Goal: Task Accomplishment & Management: Manage account settings

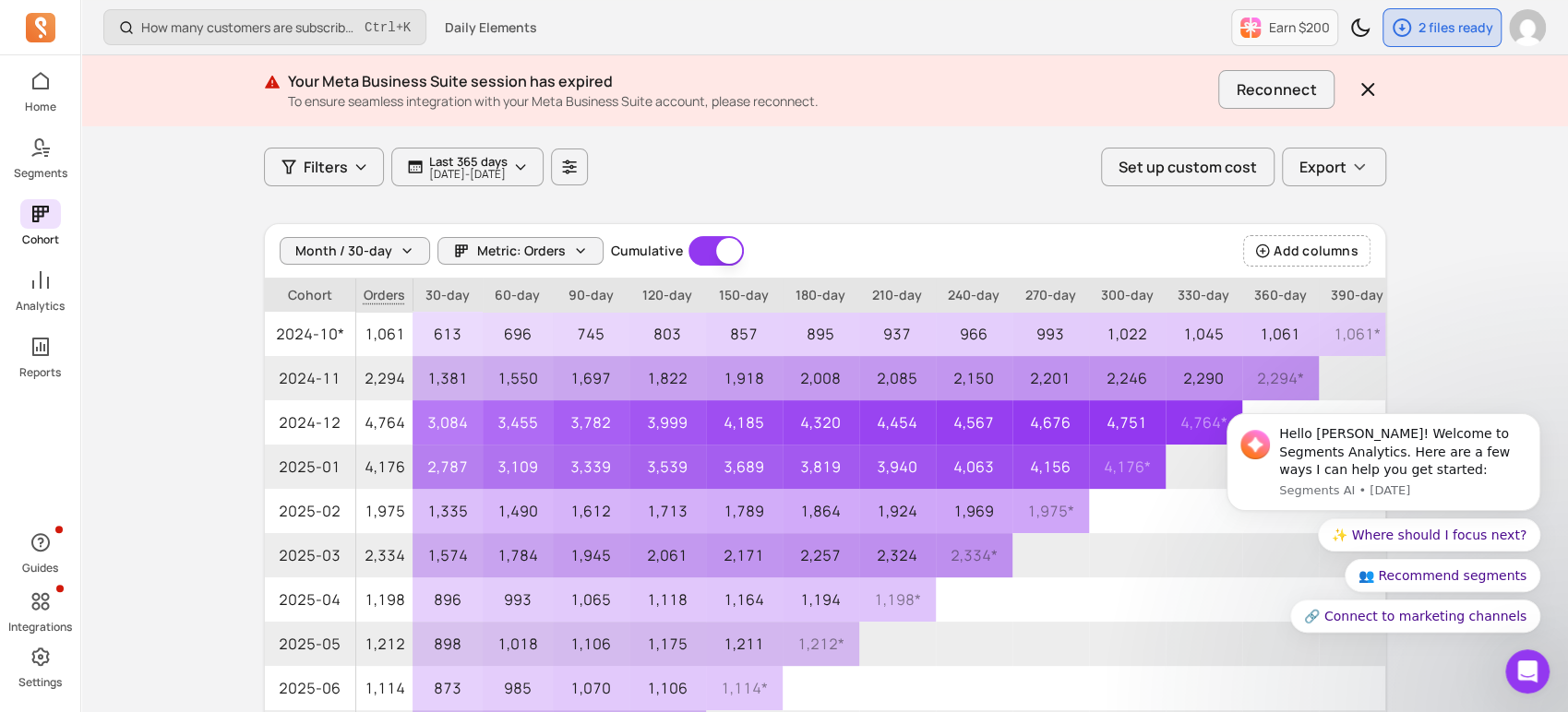
scroll to position [103, 0]
click at [39, 139] on icon at bounding box center [37, 148] width 13 height 19
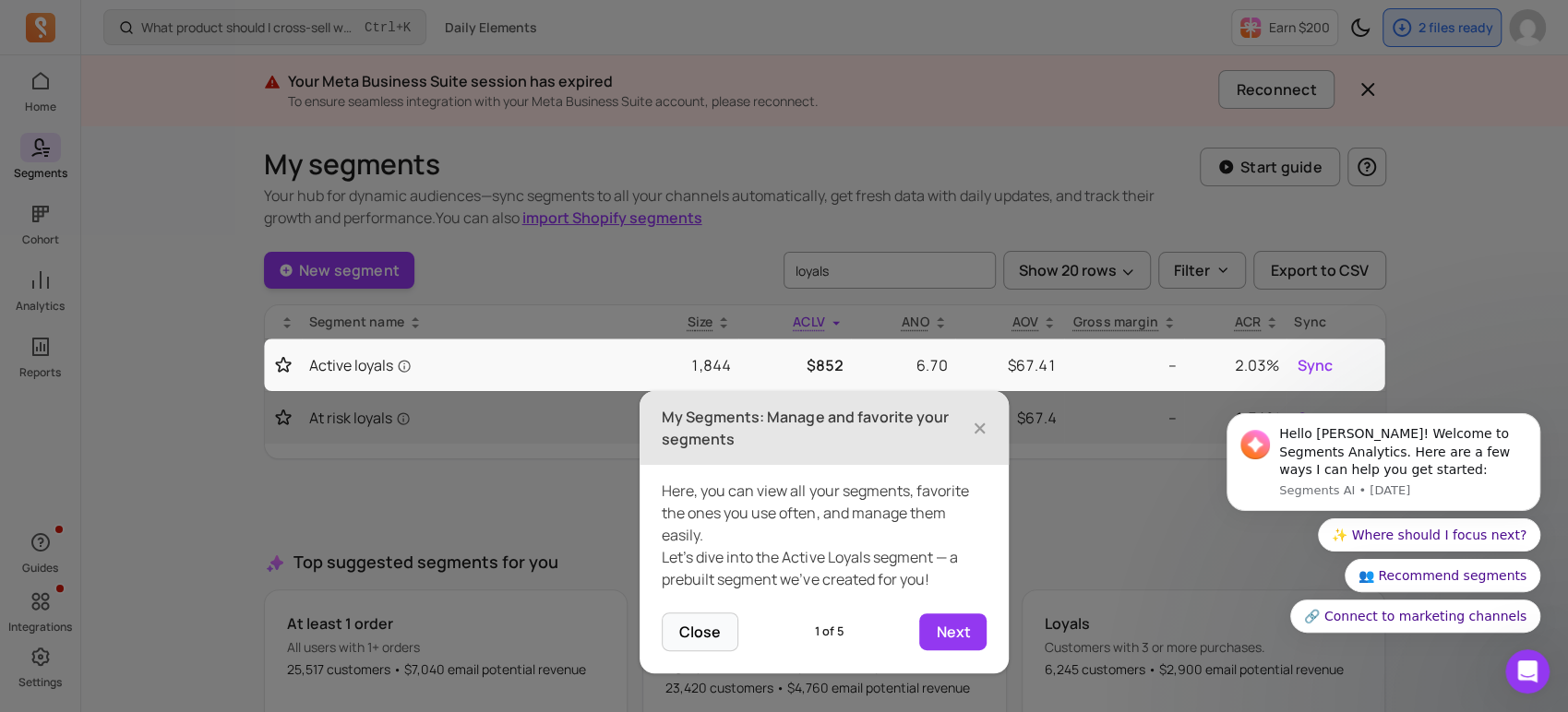
click at [53, 90] on icon at bounding box center [787, 356] width 1574 height 712
click at [45, 89] on icon at bounding box center [787, 356] width 1574 height 712
click at [46, 315] on icon at bounding box center [787, 356] width 1574 height 712
click at [978, 430] on span "×" at bounding box center [979, 428] width 15 height 41
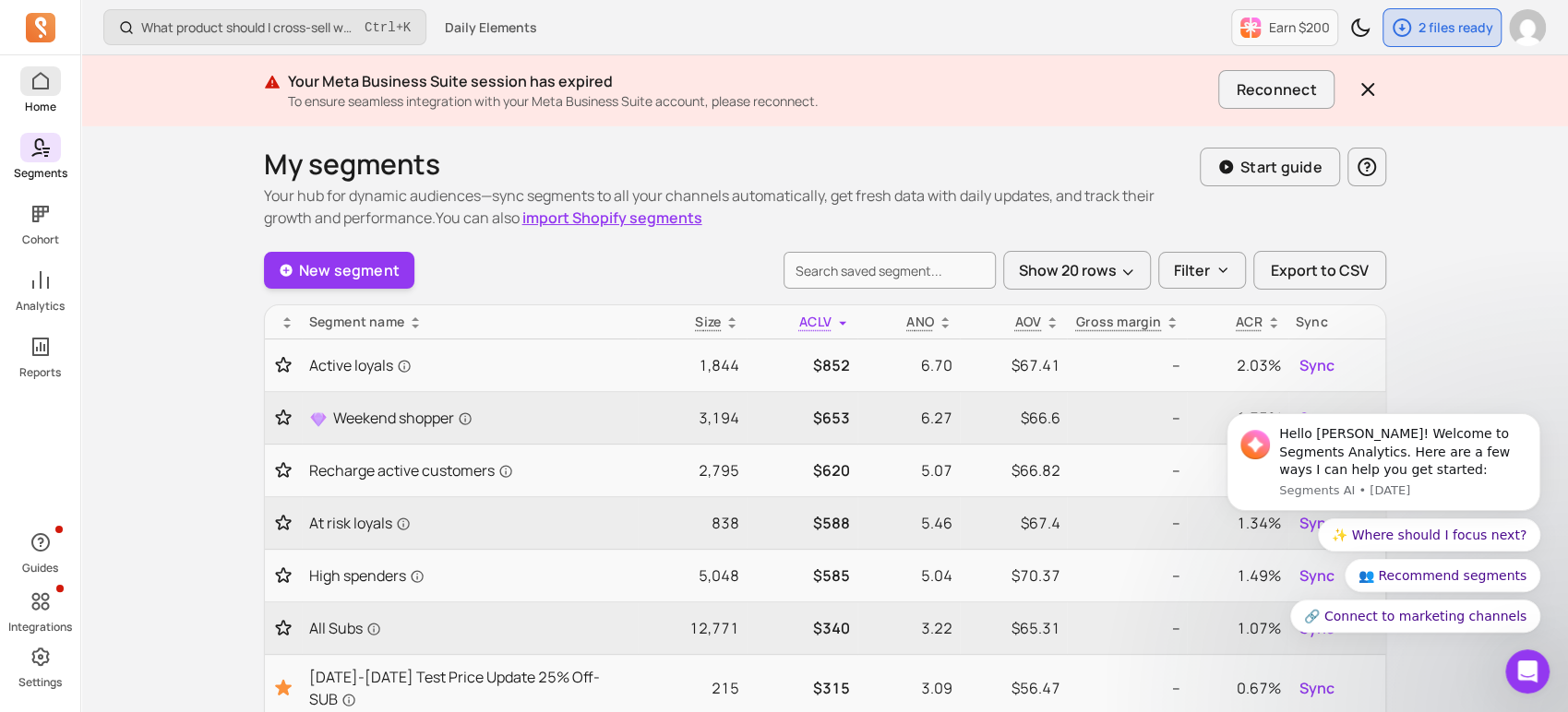
click at [32, 88] on icon at bounding box center [41, 82] width 22 height 22
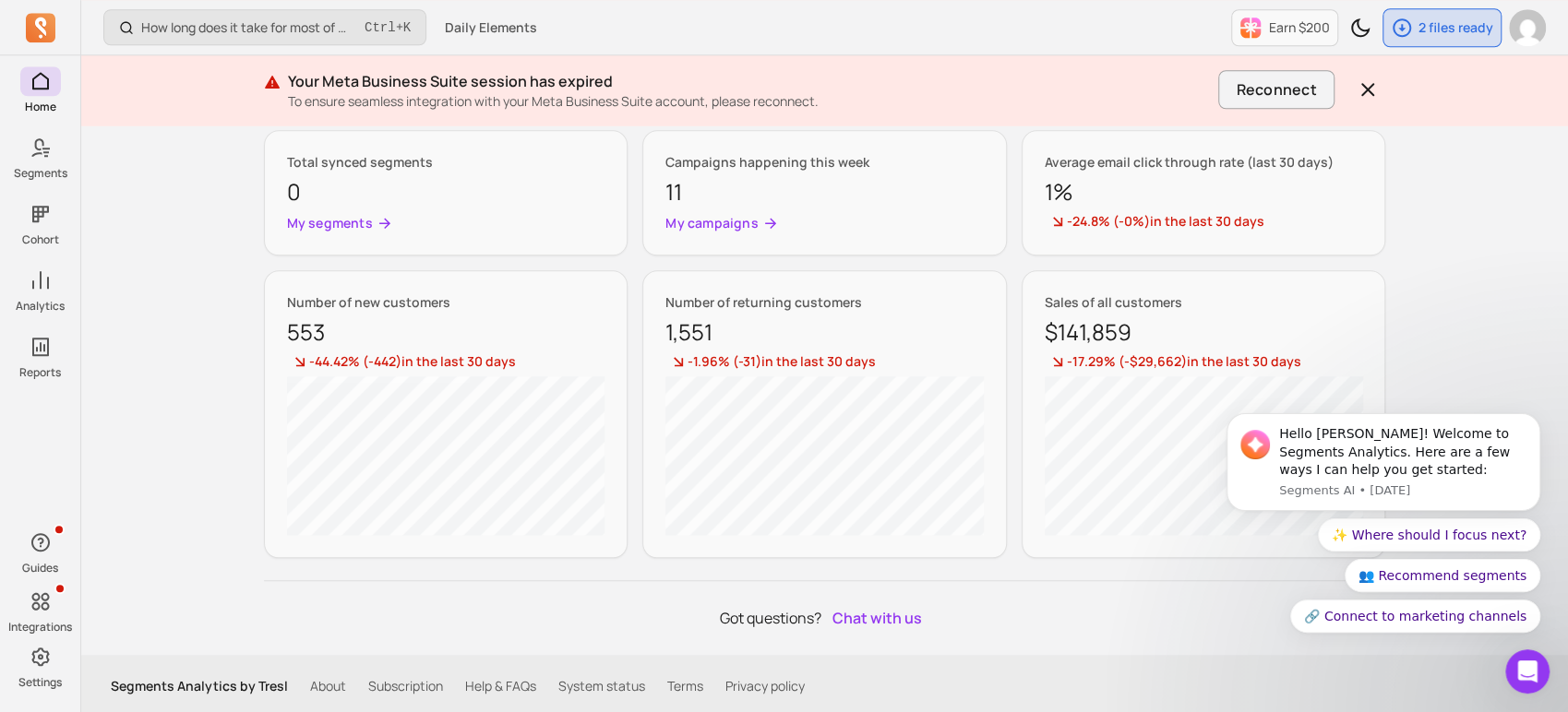
scroll to position [1027, 0]
click at [1523, 424] on button "Dismiss notification" at bounding box center [1535, 419] width 24 height 24
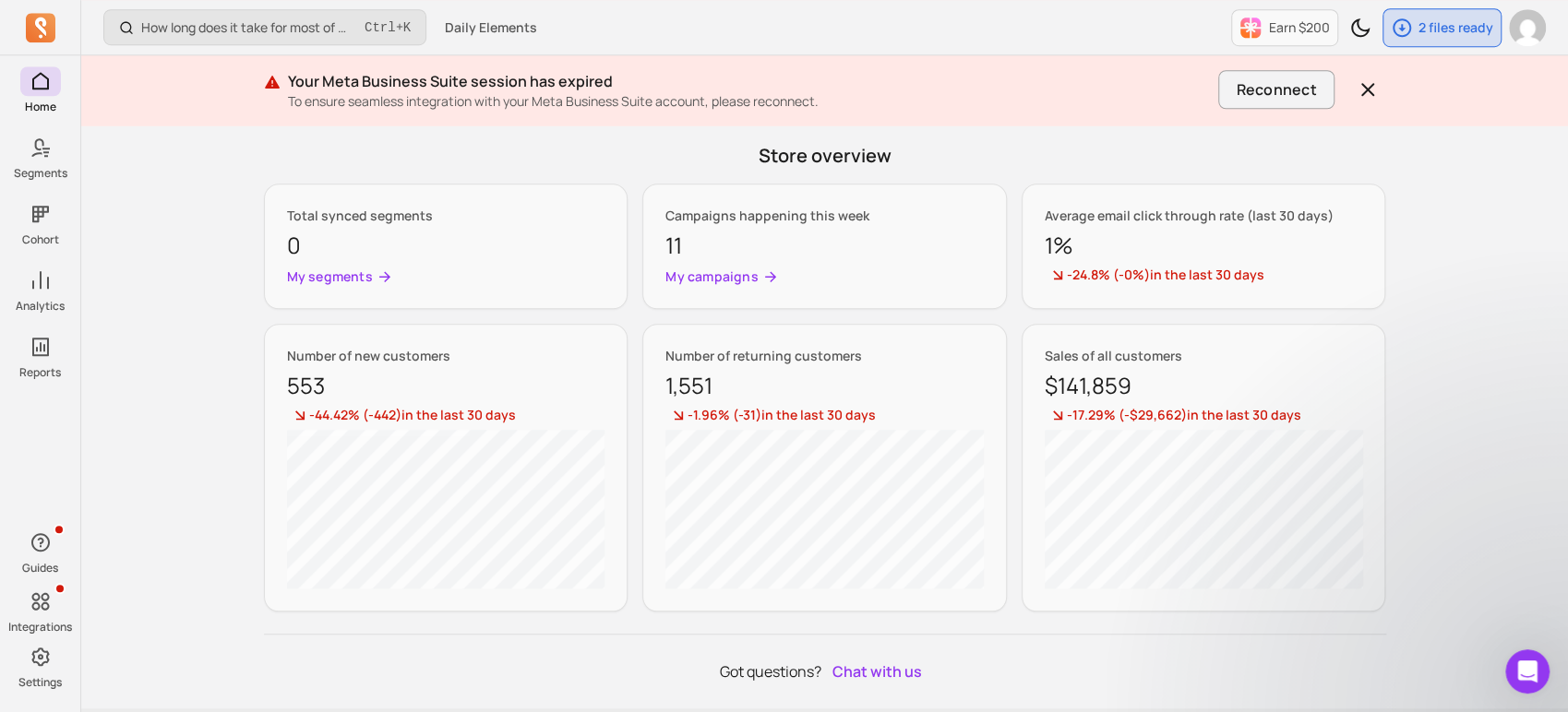
scroll to position [822, 0]
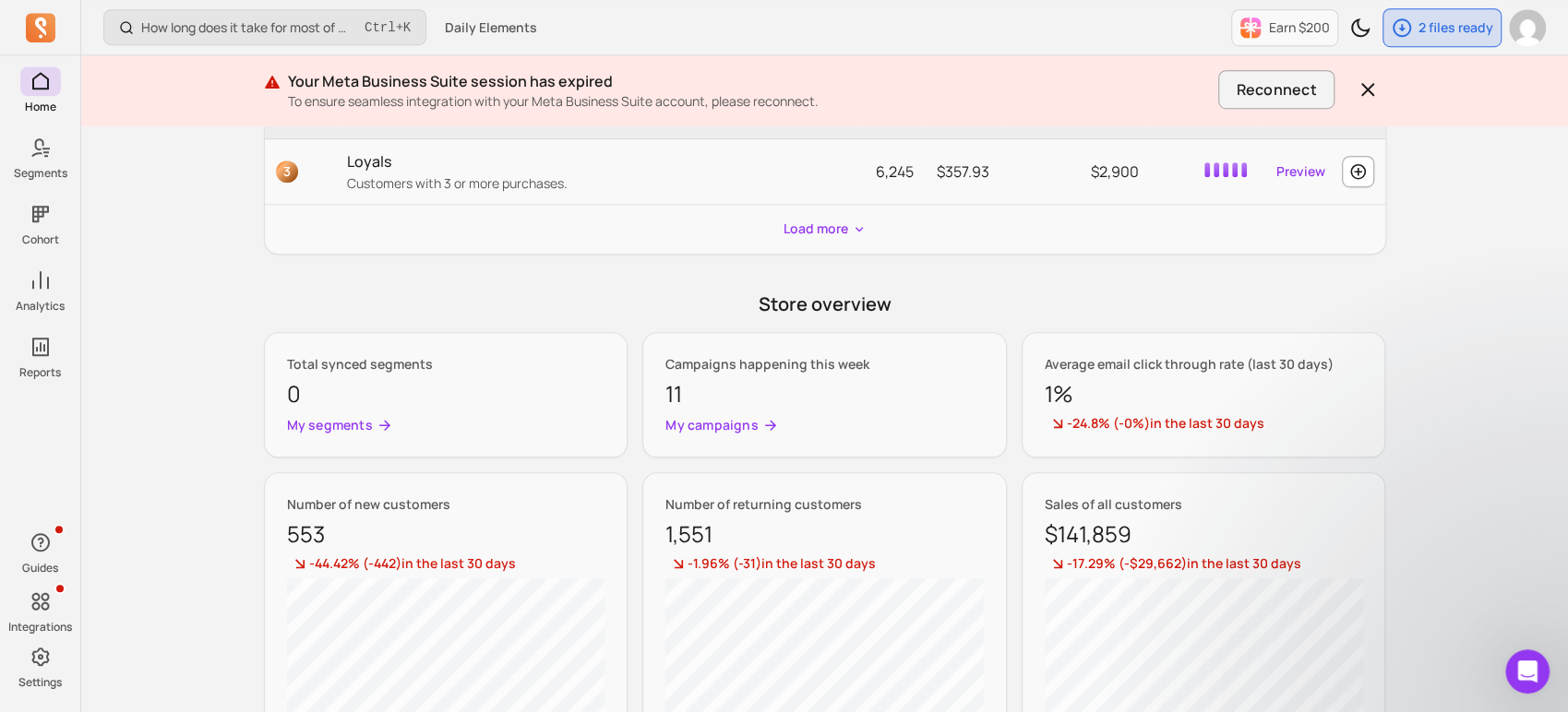
click at [1177, 430] on p "-24.8% ( -0% ) in the last 30 days" at bounding box center [1203, 424] width 318 height 20
click at [1108, 350] on div "Average email click through rate (last 30 days) 1% -24.8% ( -0% ) in the last 3…" at bounding box center [1203, 395] width 365 height 125
click at [1107, 357] on p "Average email click through rate (last 30 days)" at bounding box center [1203, 365] width 318 height 19
click at [1107, 382] on p "1%" at bounding box center [1203, 394] width 318 height 33
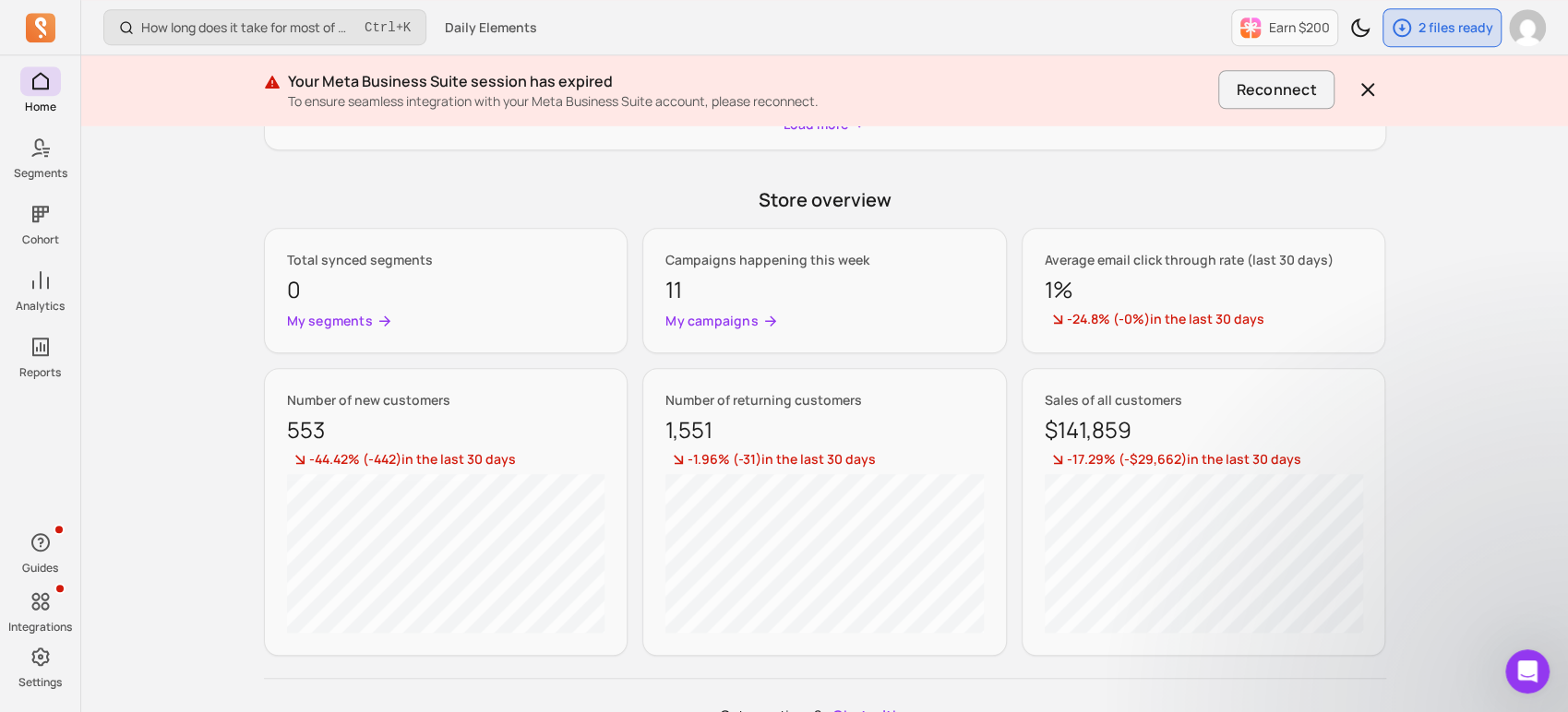
scroll to position [1027, 0]
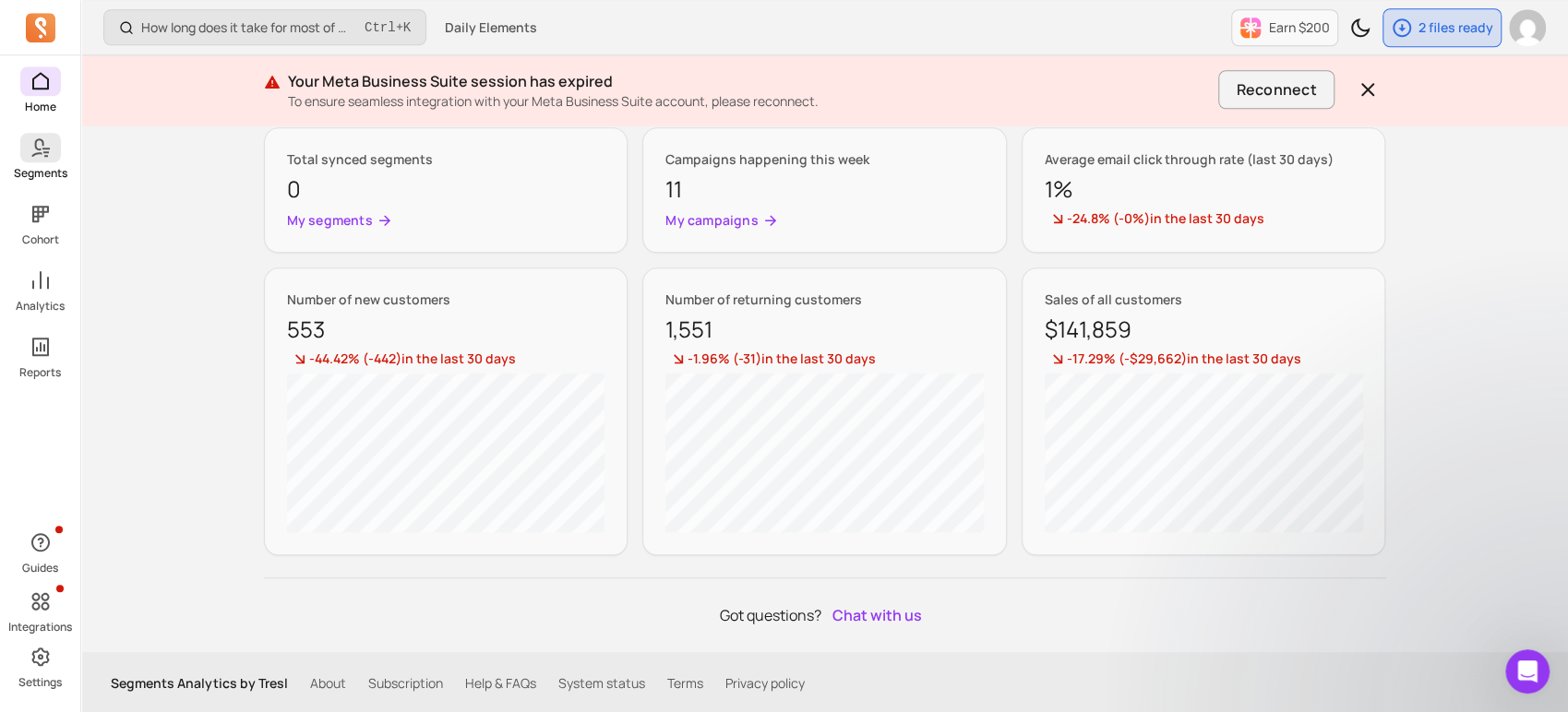
click at [27, 133] on span at bounding box center [41, 148] width 41 height 30
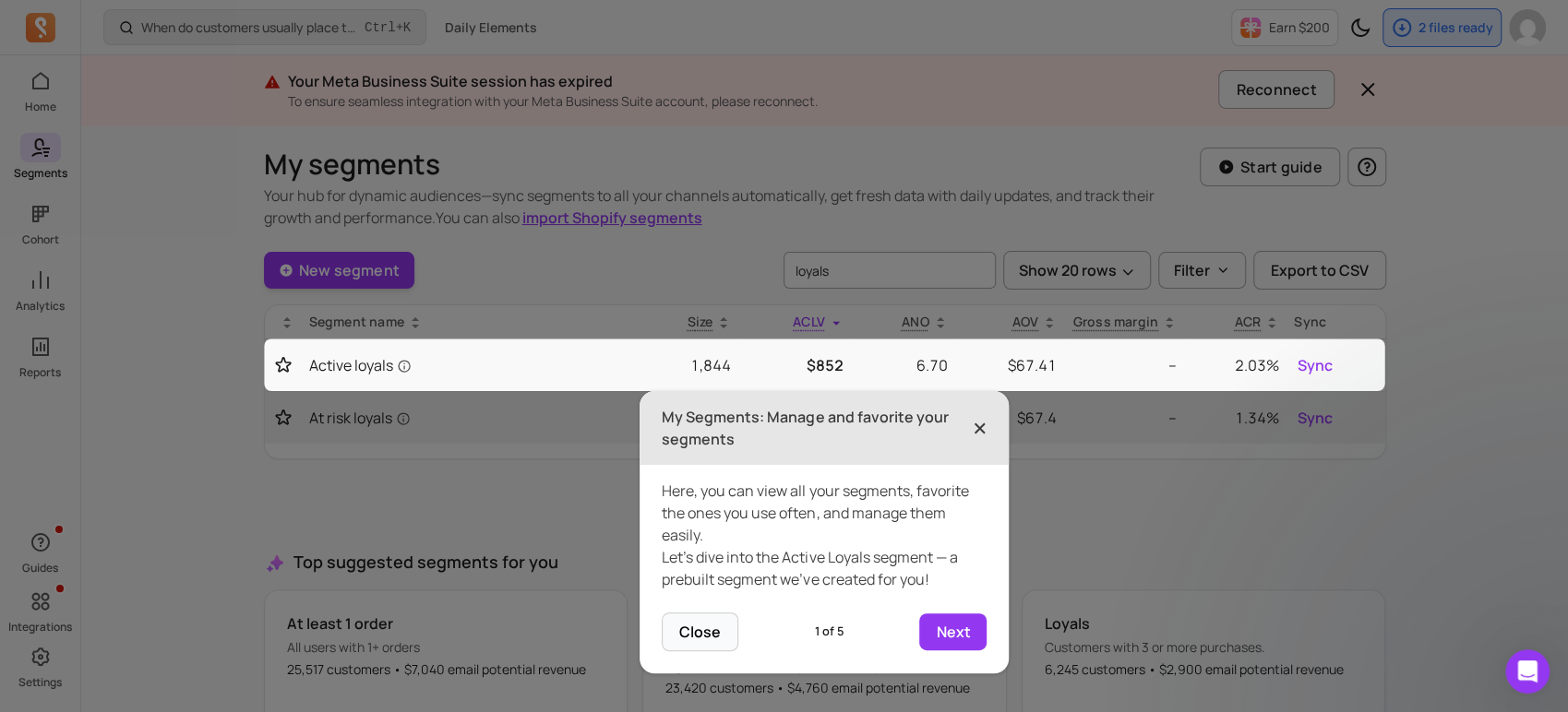
click at [975, 434] on span "×" at bounding box center [979, 428] width 15 height 41
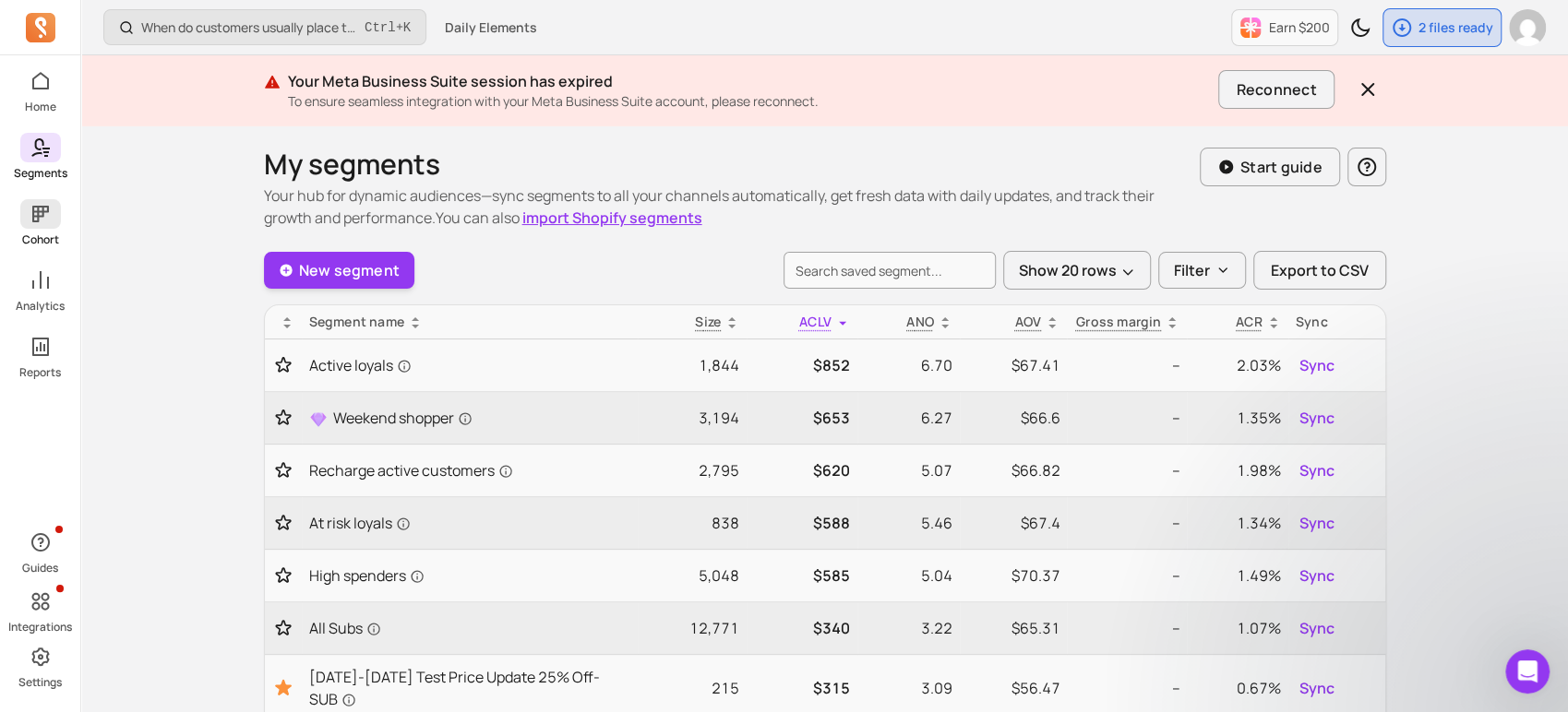
click at [15, 221] on link "Cohort" at bounding box center [40, 224] width 80 height 48
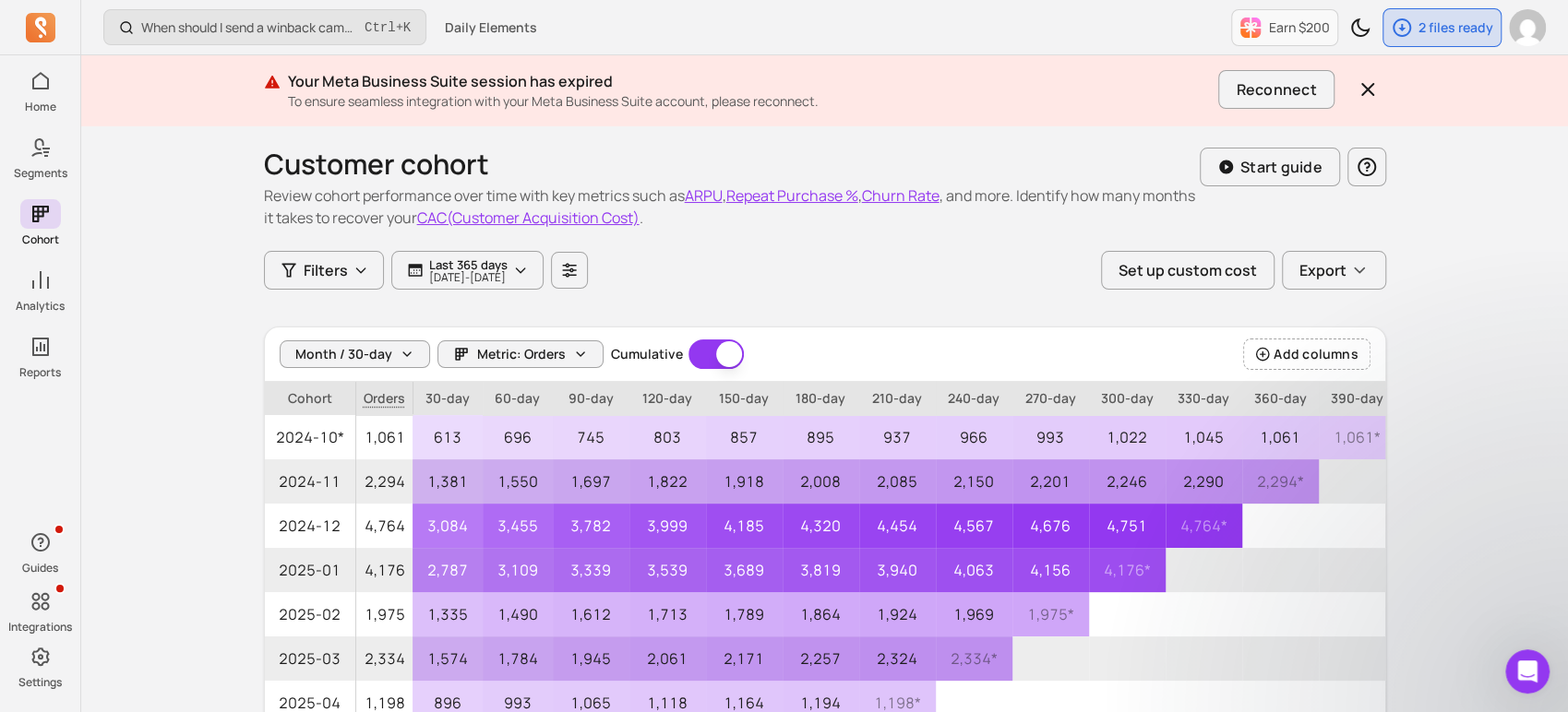
click at [1247, 241] on div "Customer cohort Review cohort performance over time with key metrics such as AR…" at bounding box center [824, 188] width 1121 height 125
click at [1233, 269] on button "Set up custom cost" at bounding box center [1187, 270] width 174 height 39
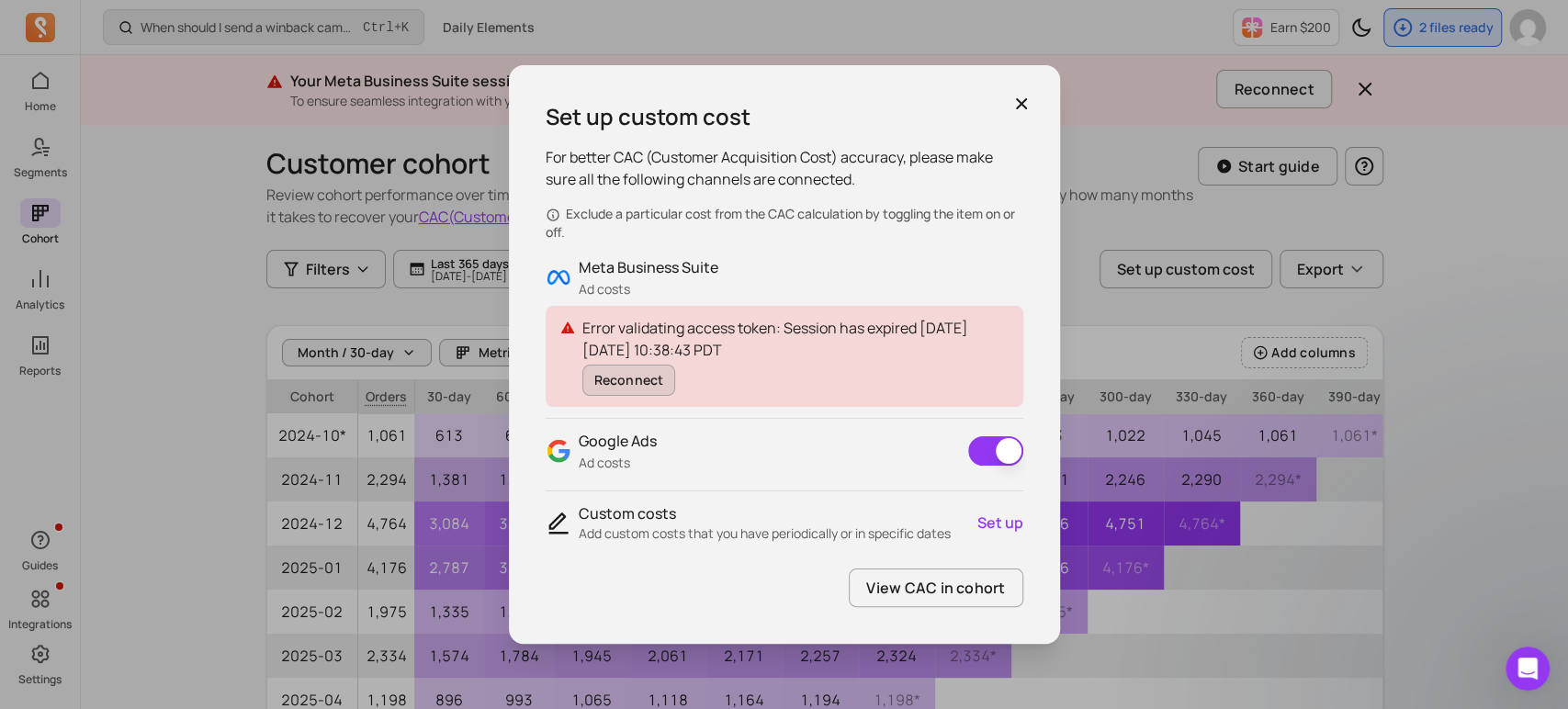
click at [620, 375] on link "Reconnect" at bounding box center [629, 381] width 93 height 31
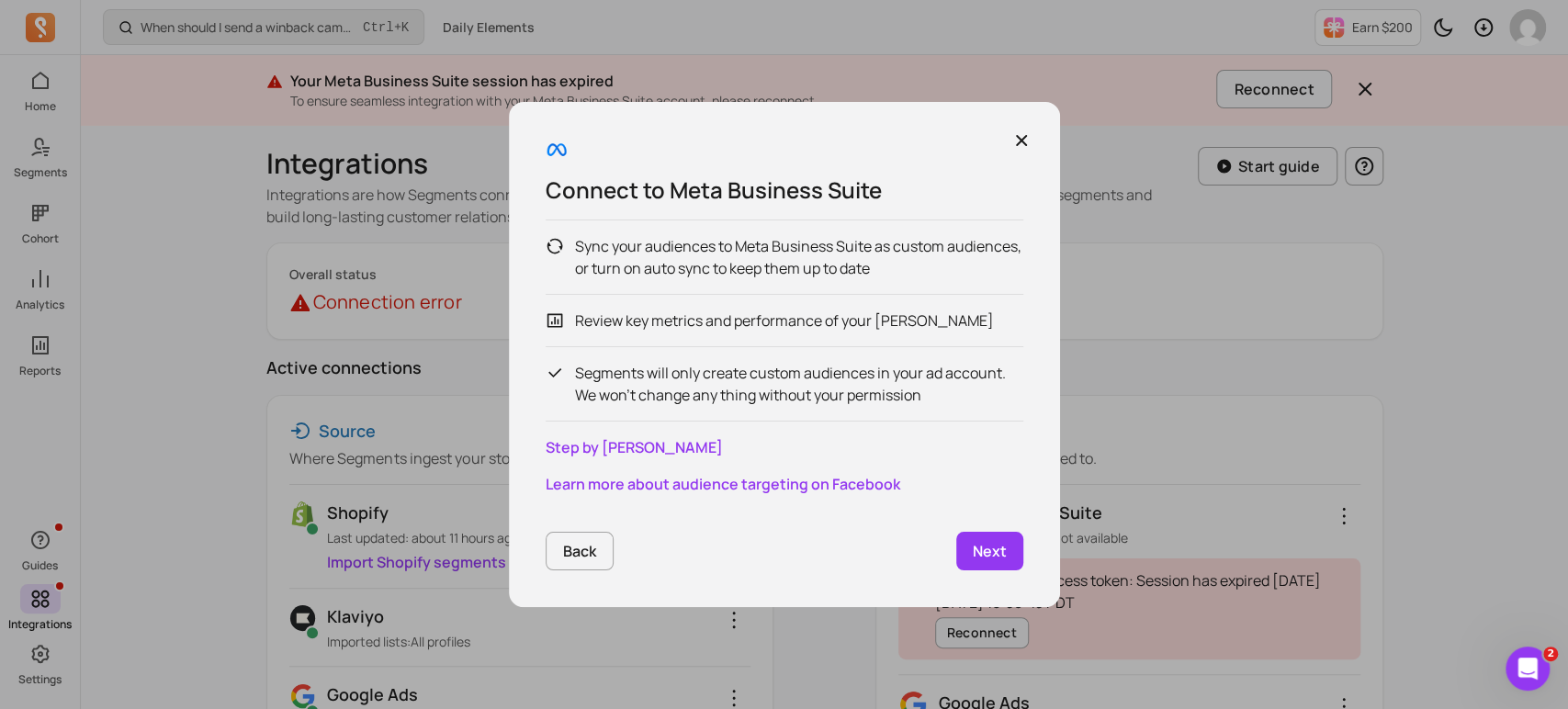
click at [999, 548] on p "Next" at bounding box center [989, 551] width 34 height 22
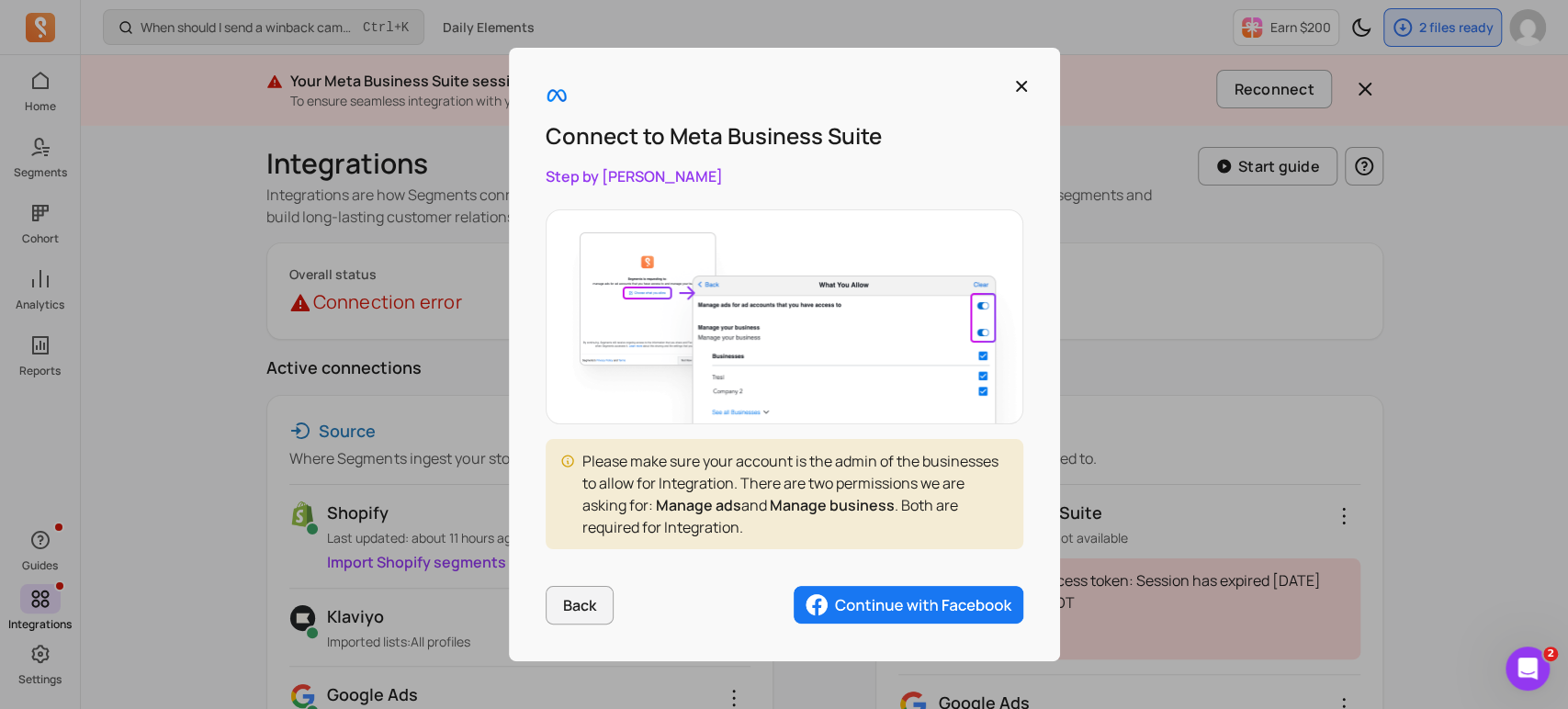
click at [883, 594] on img "button" at bounding box center [909, 605] width 229 height 39
click at [842, 604] on img "button" at bounding box center [909, 605] width 229 height 39
click at [1022, 94] on icon "button" at bounding box center [1022, 86] width 18 height 18
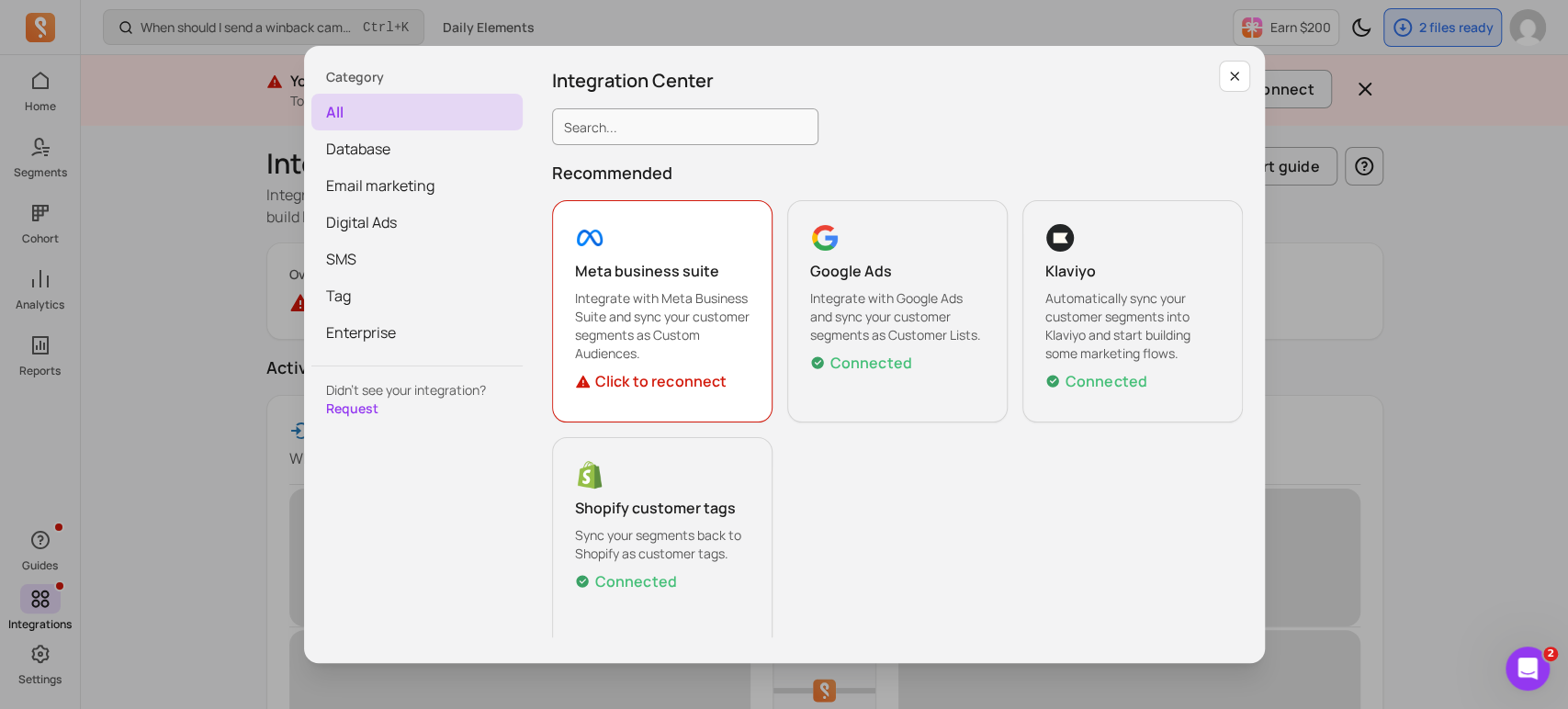
click at [1462, 378] on div "Category all Database Email marketing Digital Ads SMS Tag Enterprise Didn’t see…" at bounding box center [784, 354] width 1539 height 679
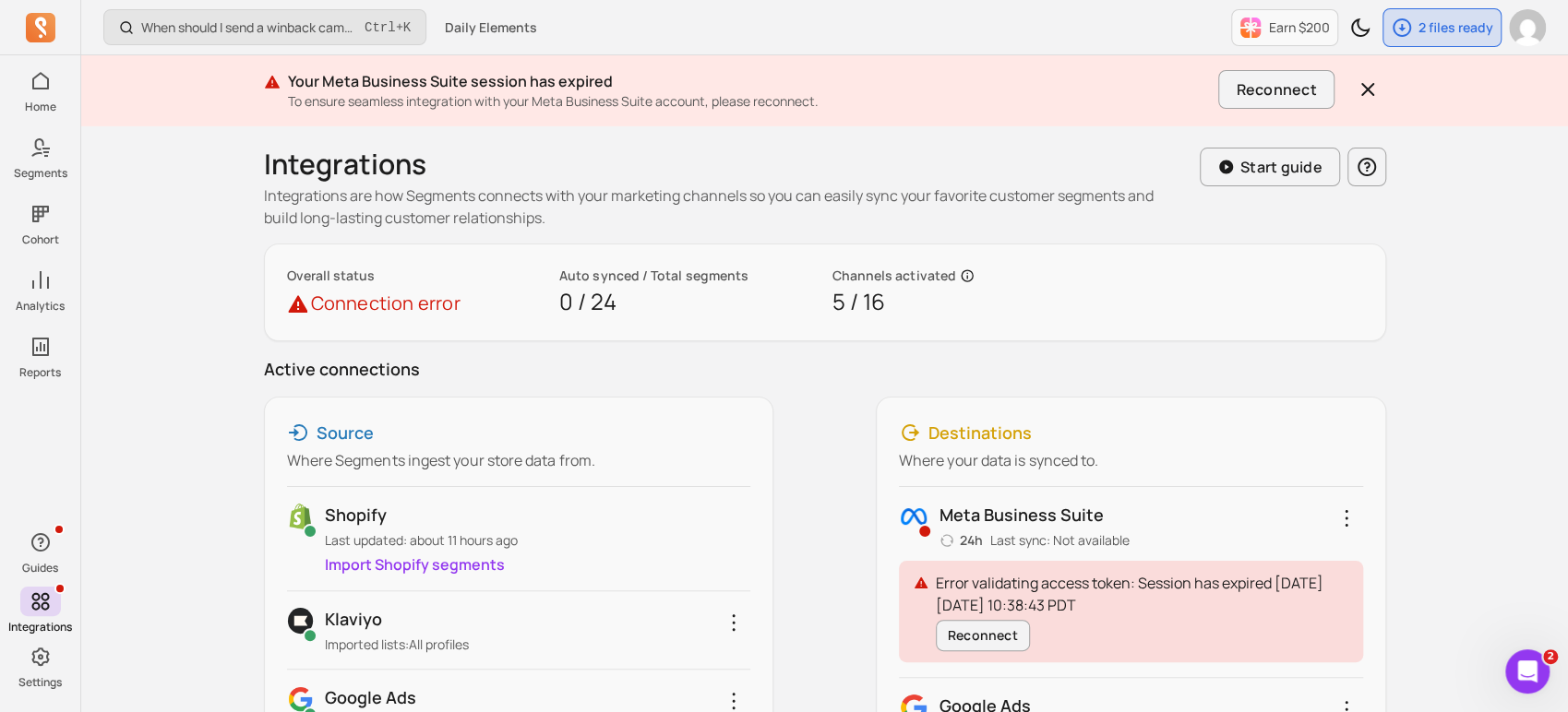
click at [1435, 280] on div "When should I send a winback campaign to prevent churn? Ctrl + K Daily Elements…" at bounding box center [823, 704] width 1486 height 1408
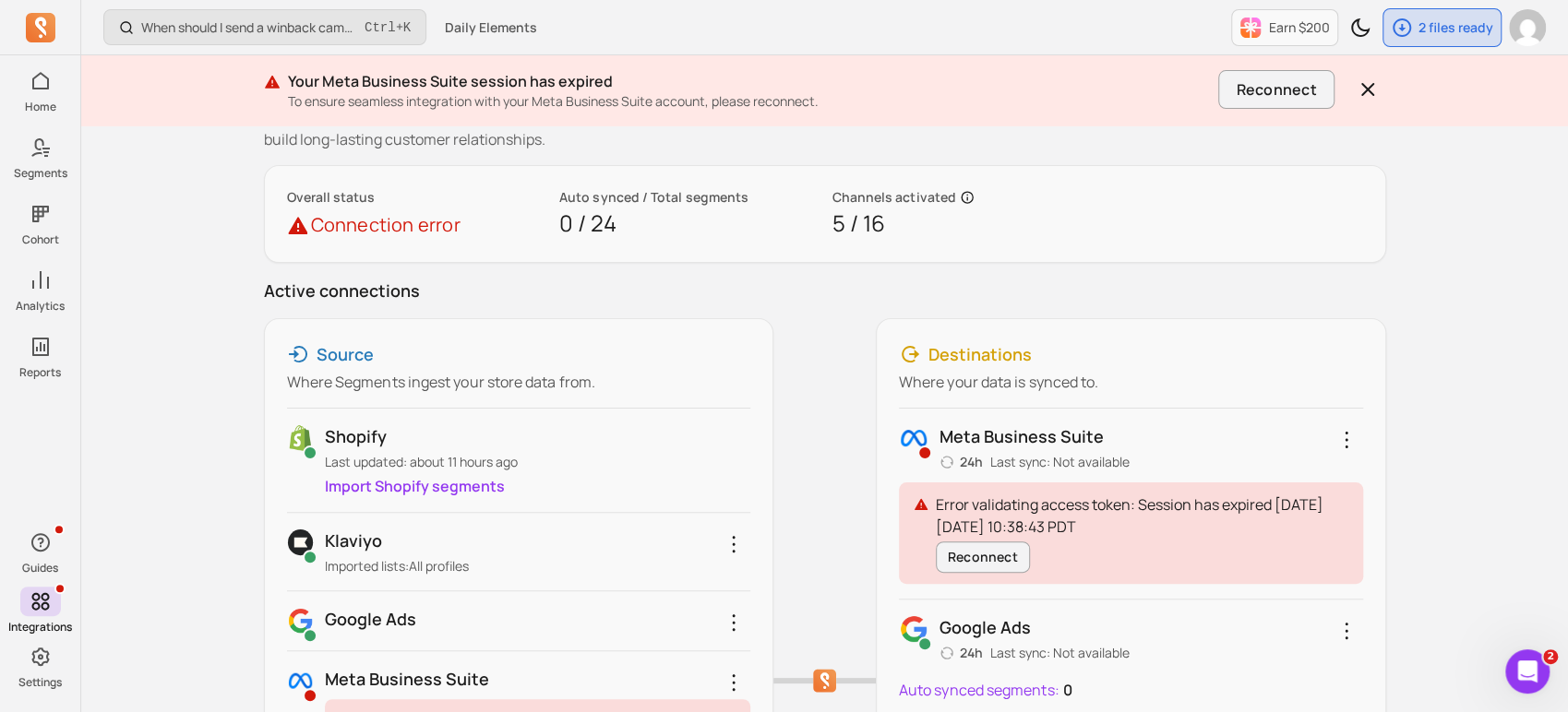
scroll to position [205, 0]
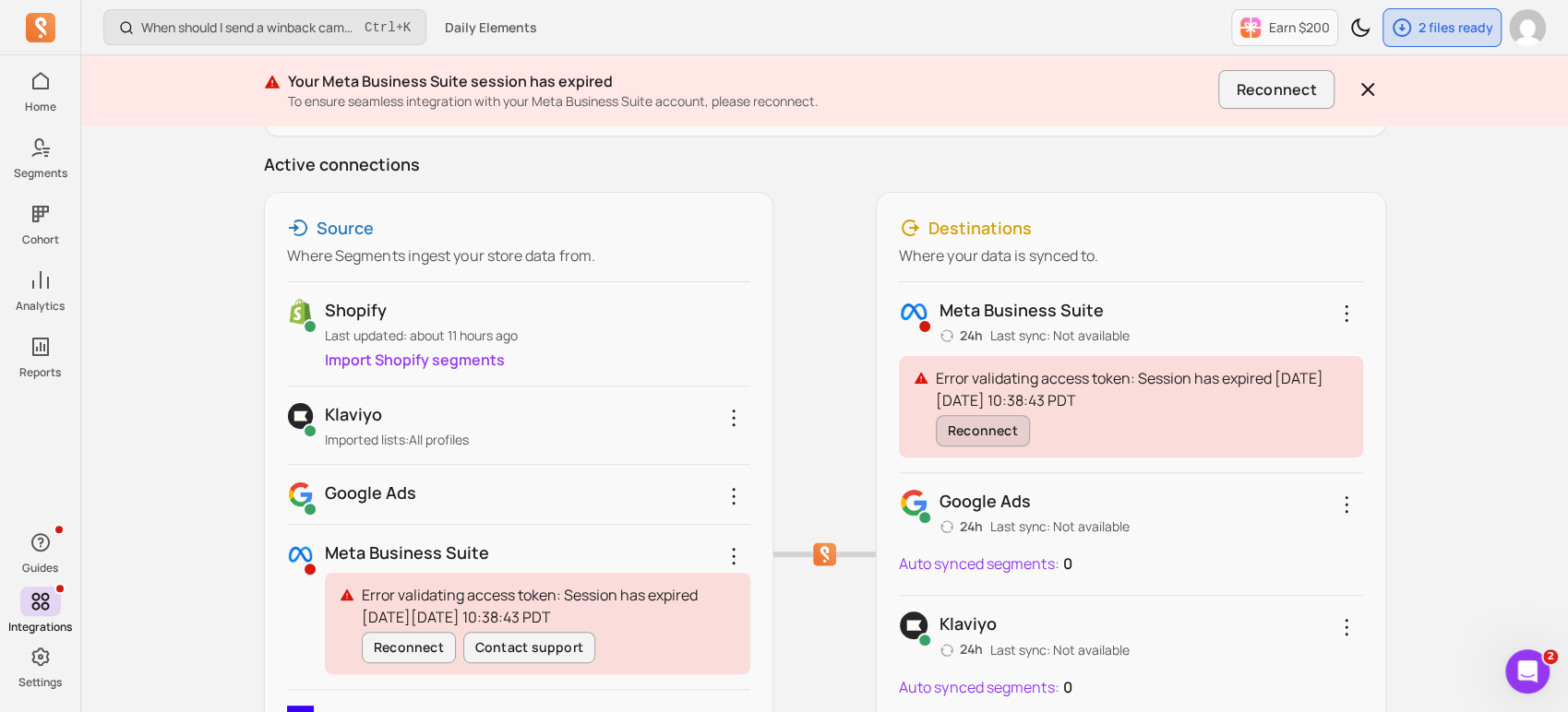
click at [1001, 429] on button "Reconnect" at bounding box center [982, 431] width 94 height 32
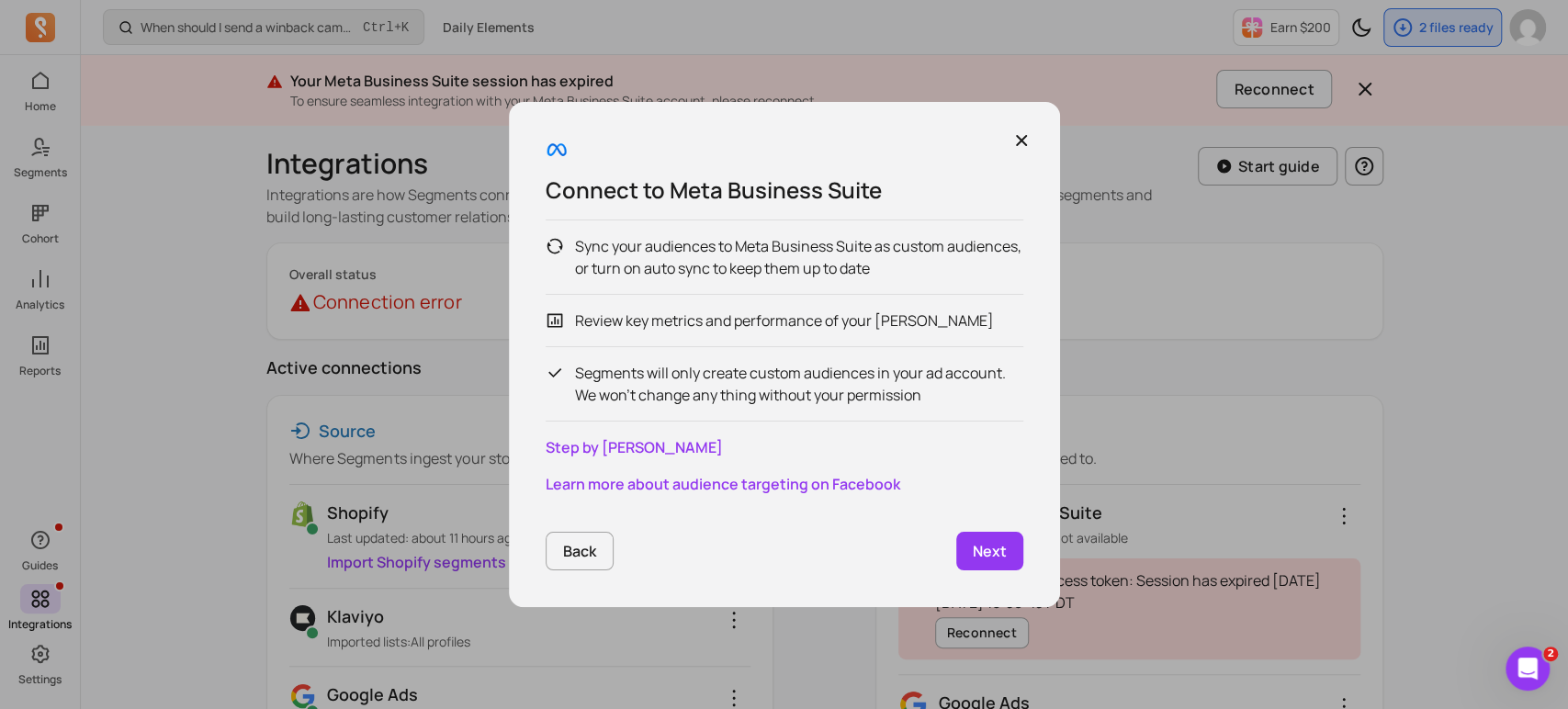
click at [1014, 543] on link "Next" at bounding box center [990, 551] width 67 height 39
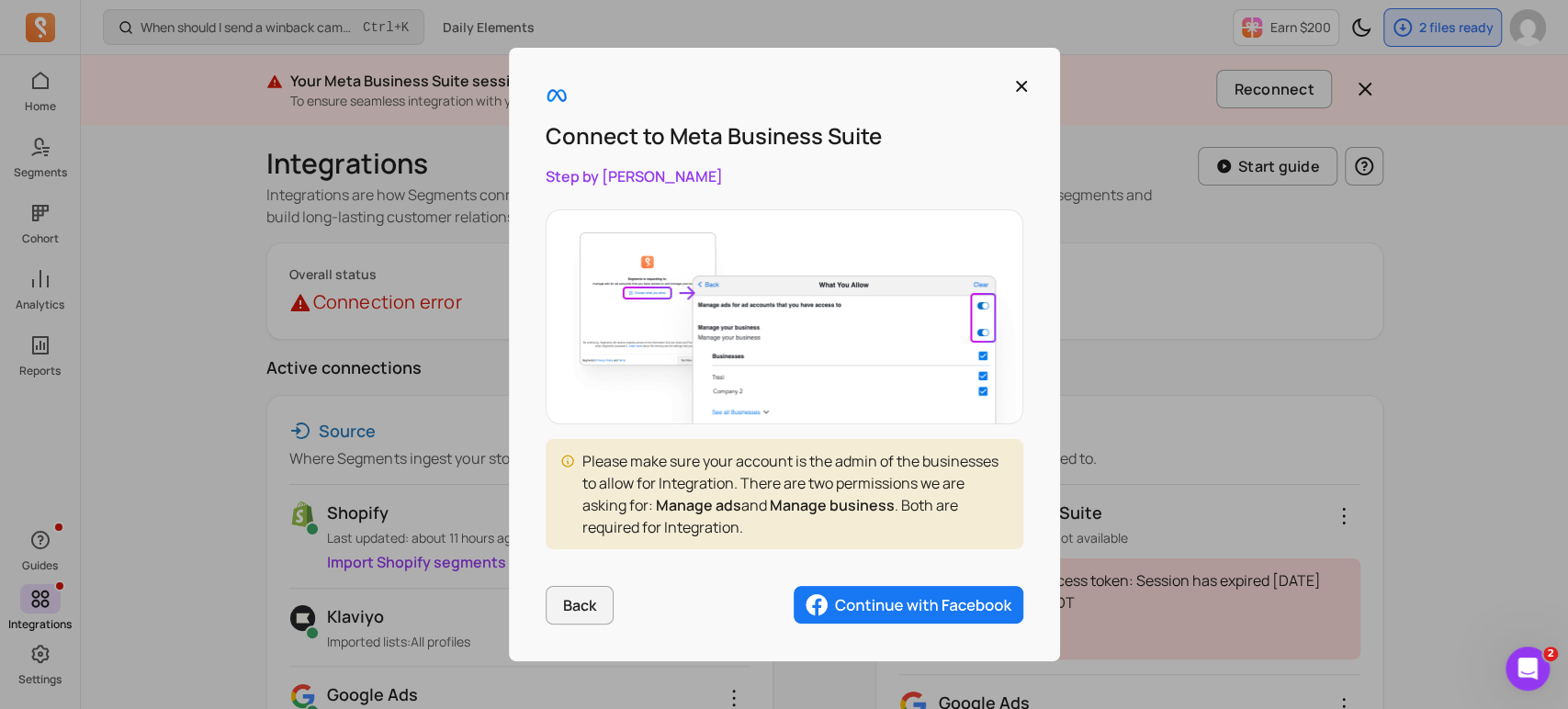
click at [987, 605] on img "button" at bounding box center [909, 605] width 229 height 39
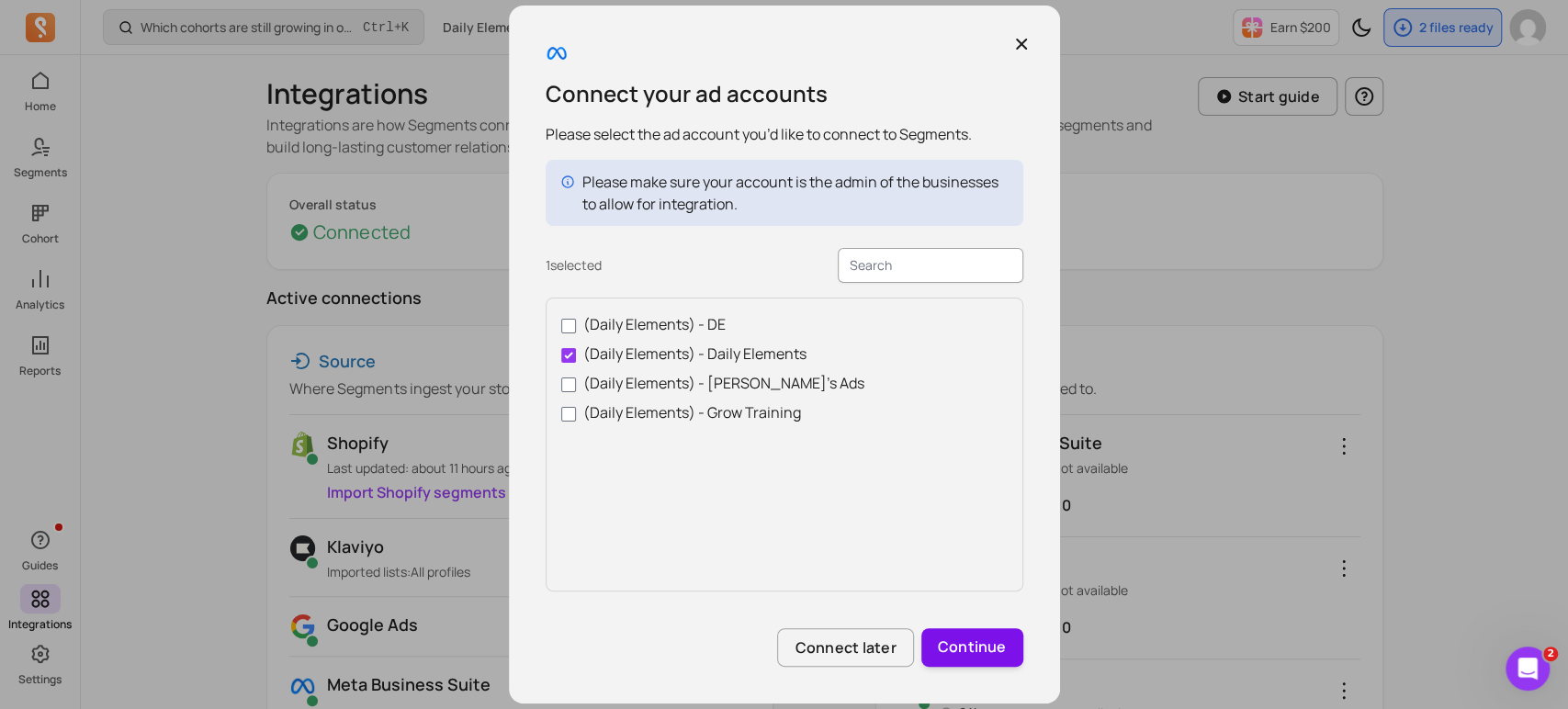
click at [1001, 647] on button "Continue" at bounding box center [973, 648] width 102 height 39
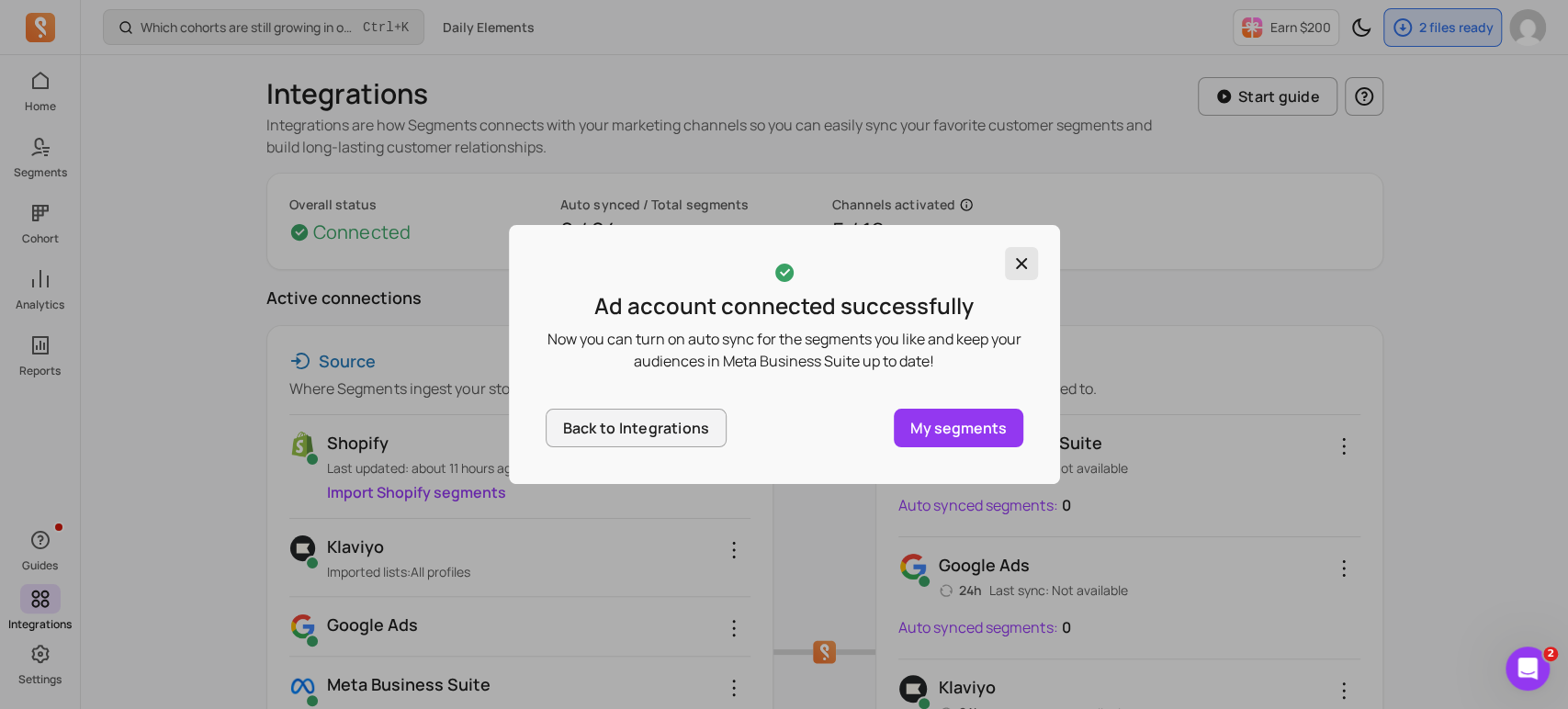
click at [1029, 263] on icon "button" at bounding box center [1022, 263] width 18 height 18
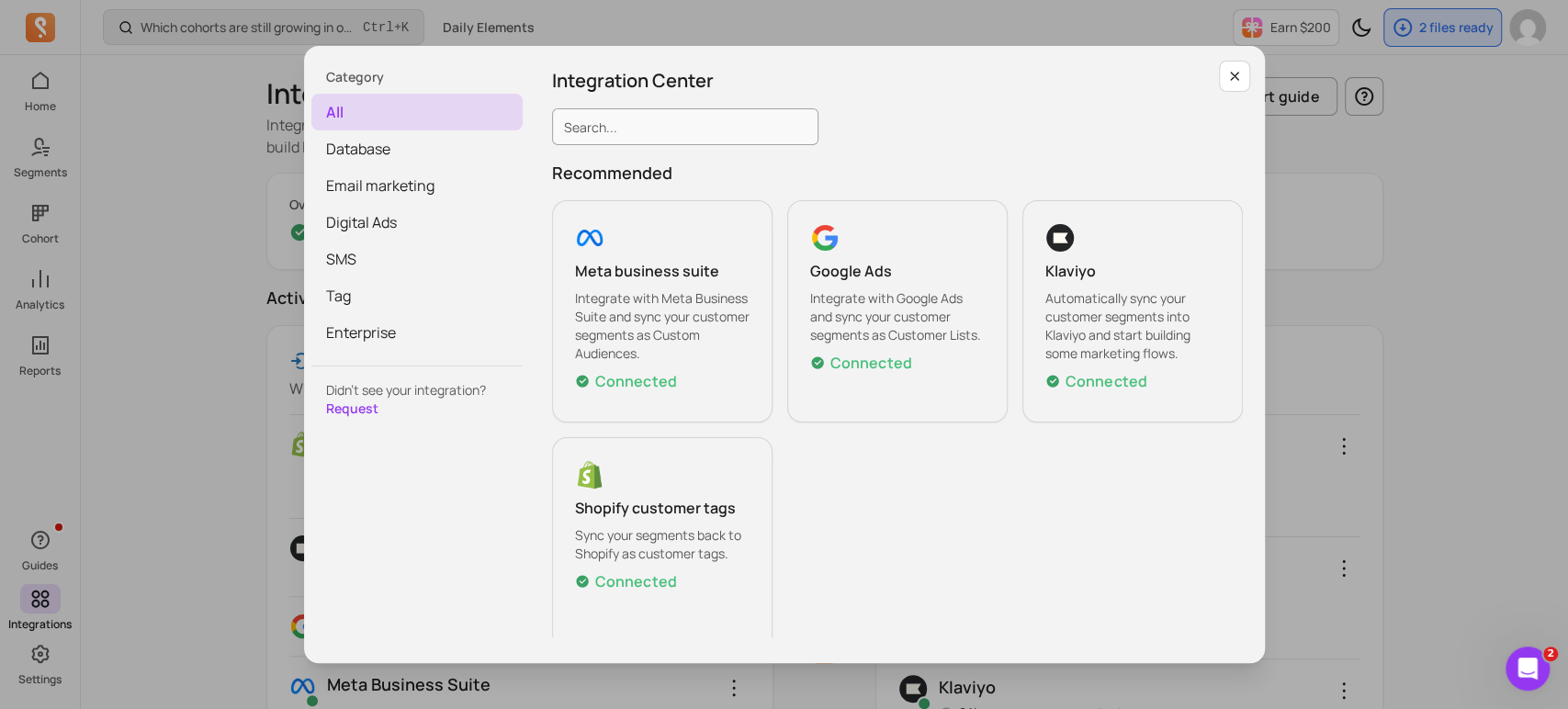
scroll to position [102, 0]
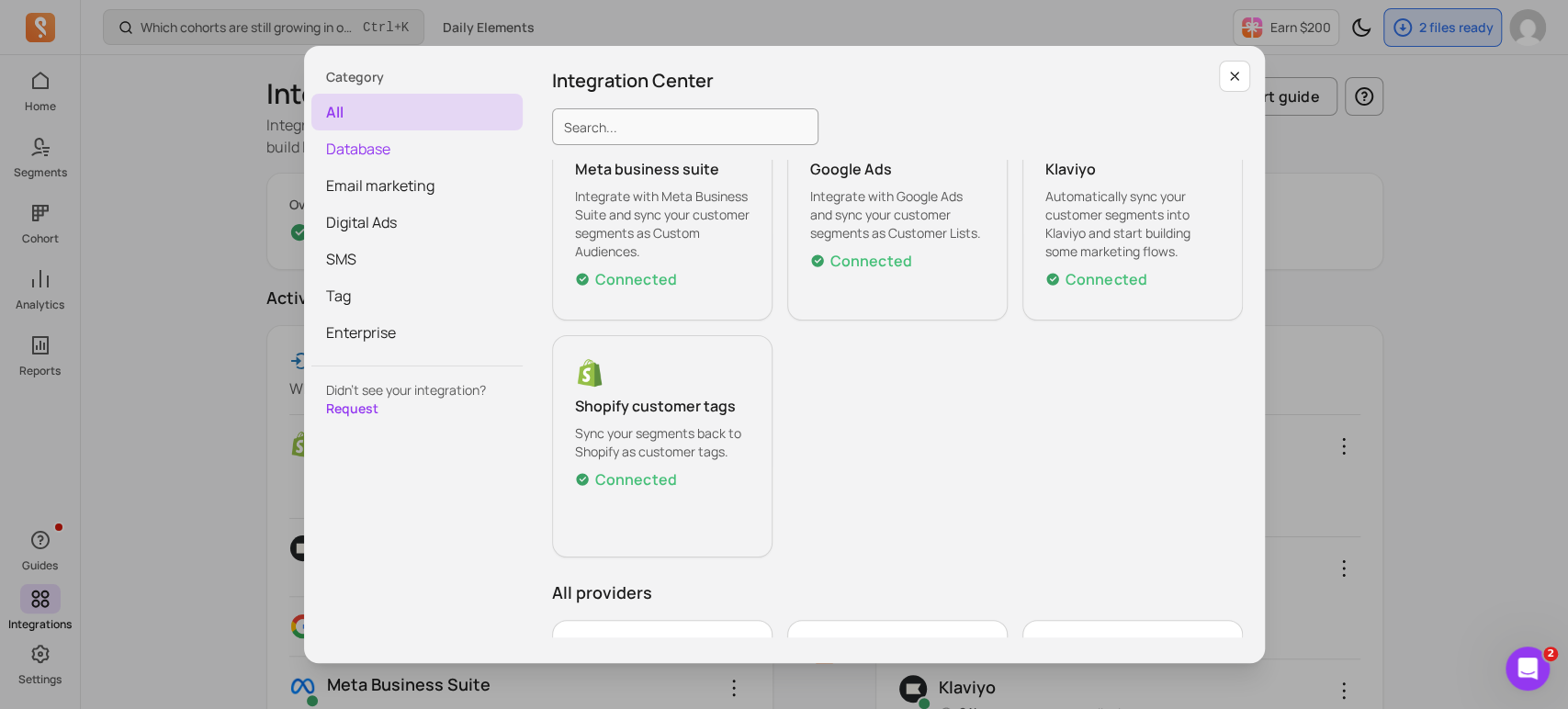
click at [402, 153] on span "Database" at bounding box center [417, 149] width 212 height 37
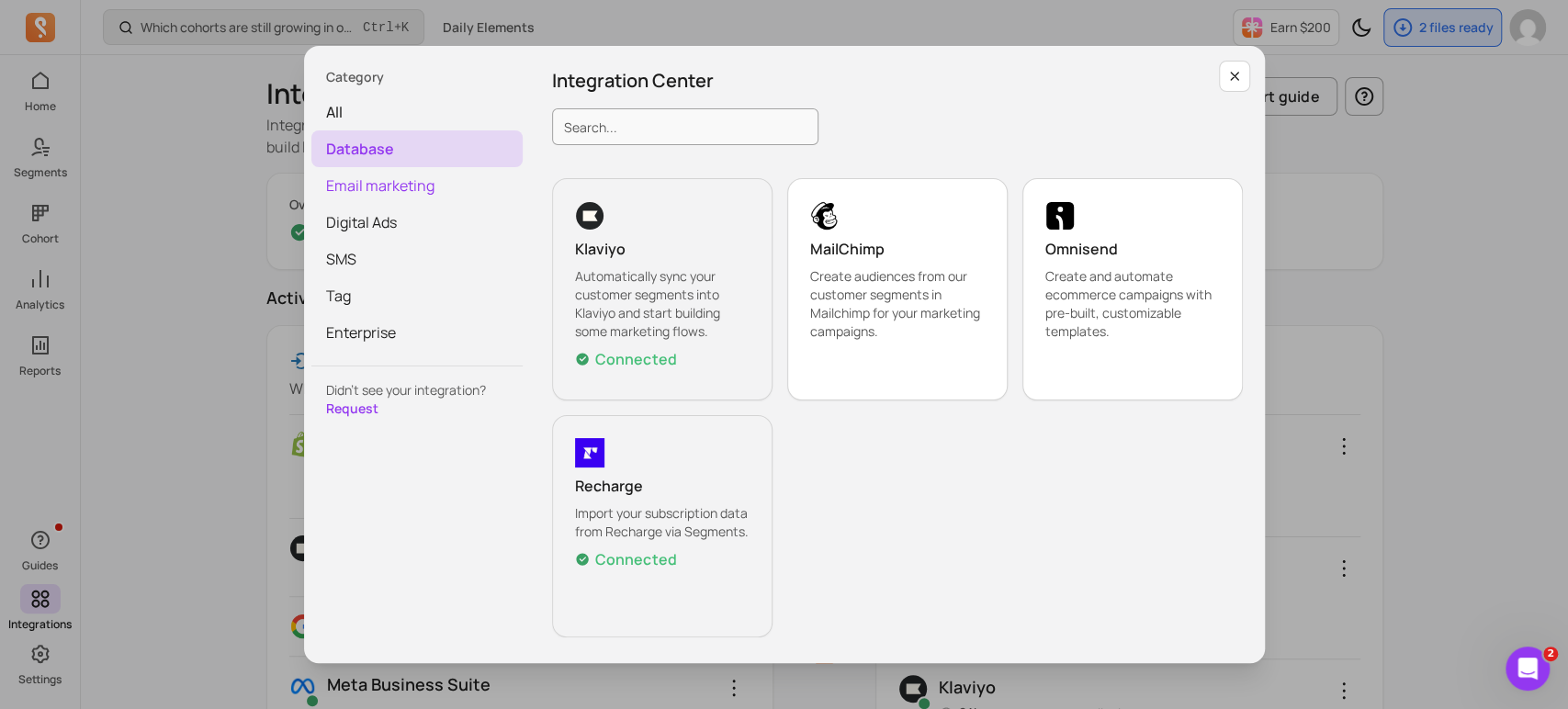
scroll to position [22, 0]
click at [414, 191] on span "Email marketing" at bounding box center [417, 186] width 212 height 37
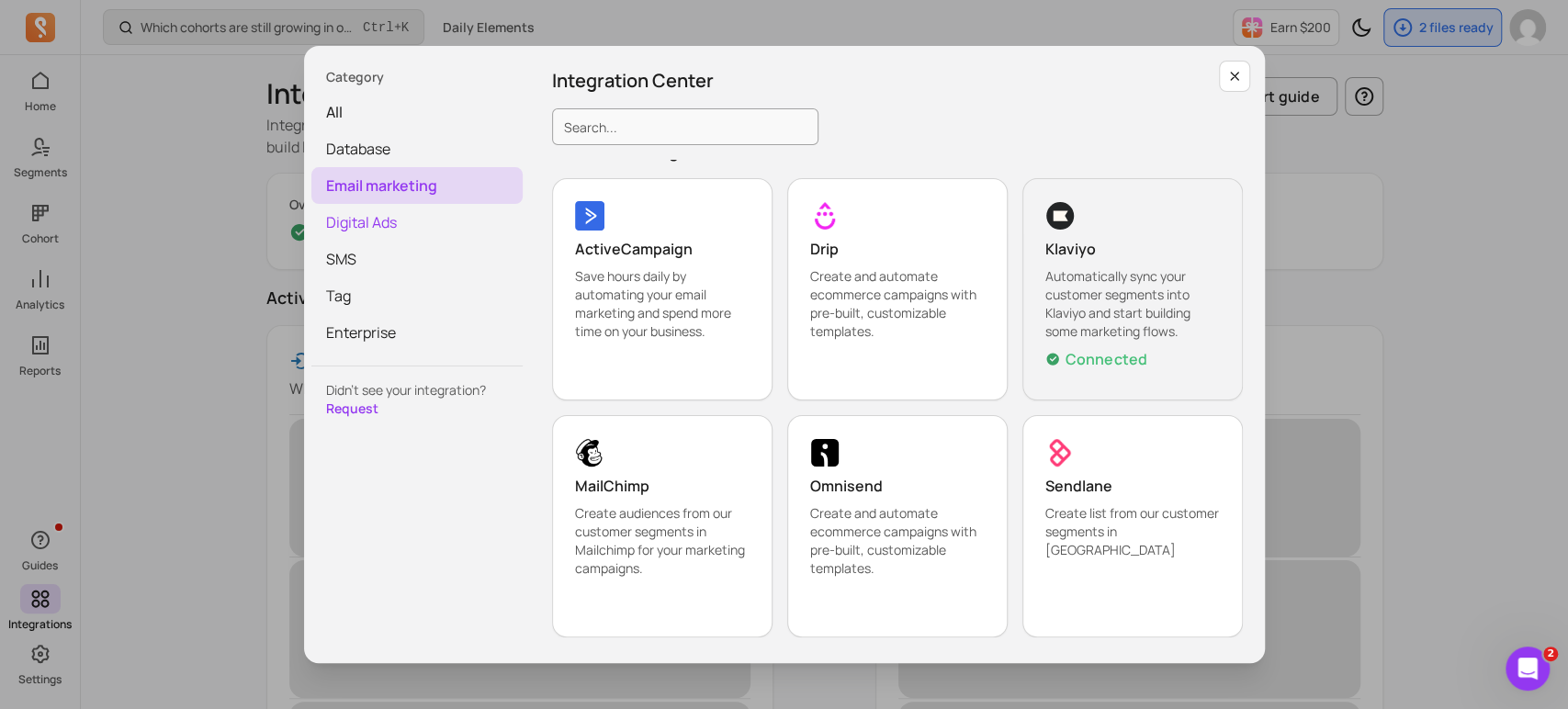
click at [407, 220] on span "Digital Ads" at bounding box center [417, 223] width 212 height 37
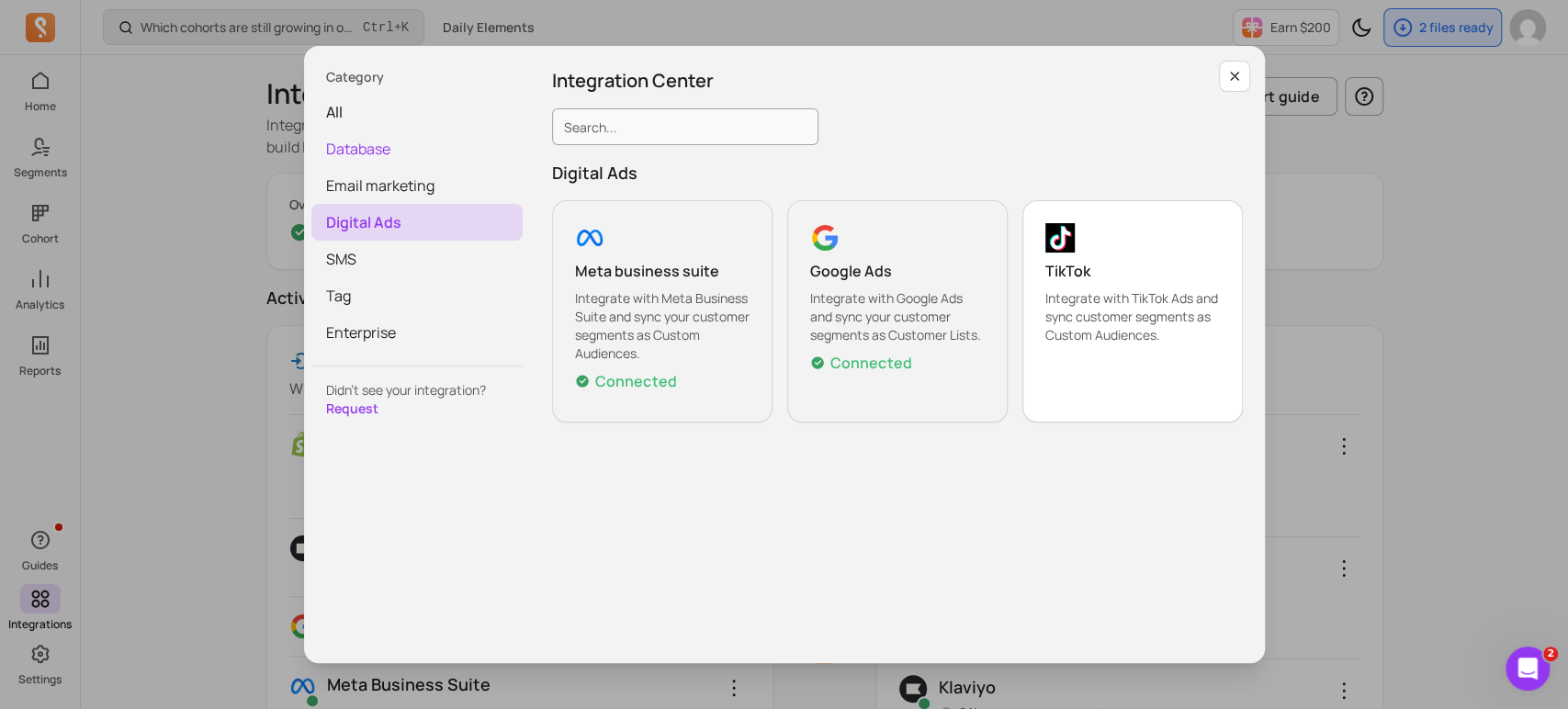
click at [433, 143] on span "Database" at bounding box center [417, 149] width 212 height 37
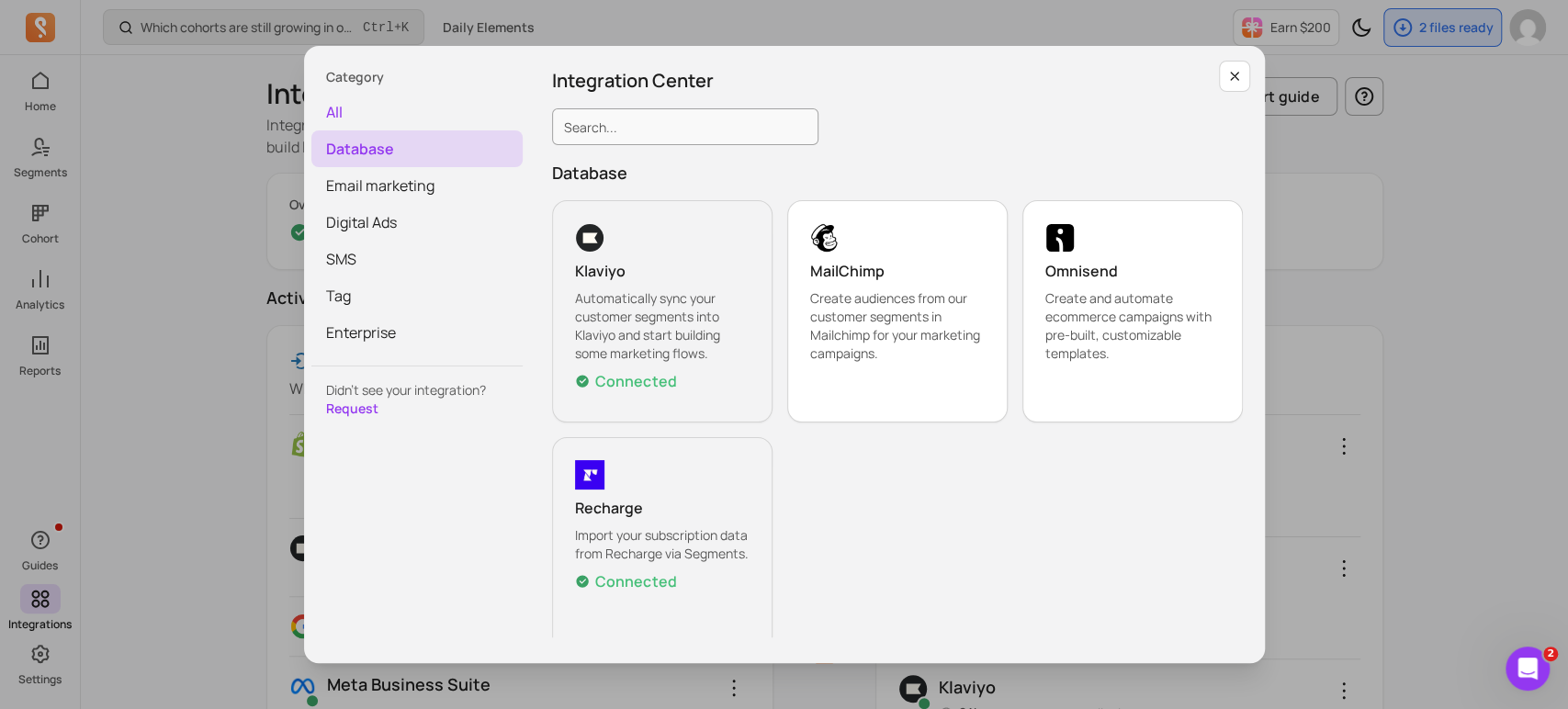
click at [404, 106] on span "all" at bounding box center [417, 112] width 212 height 37
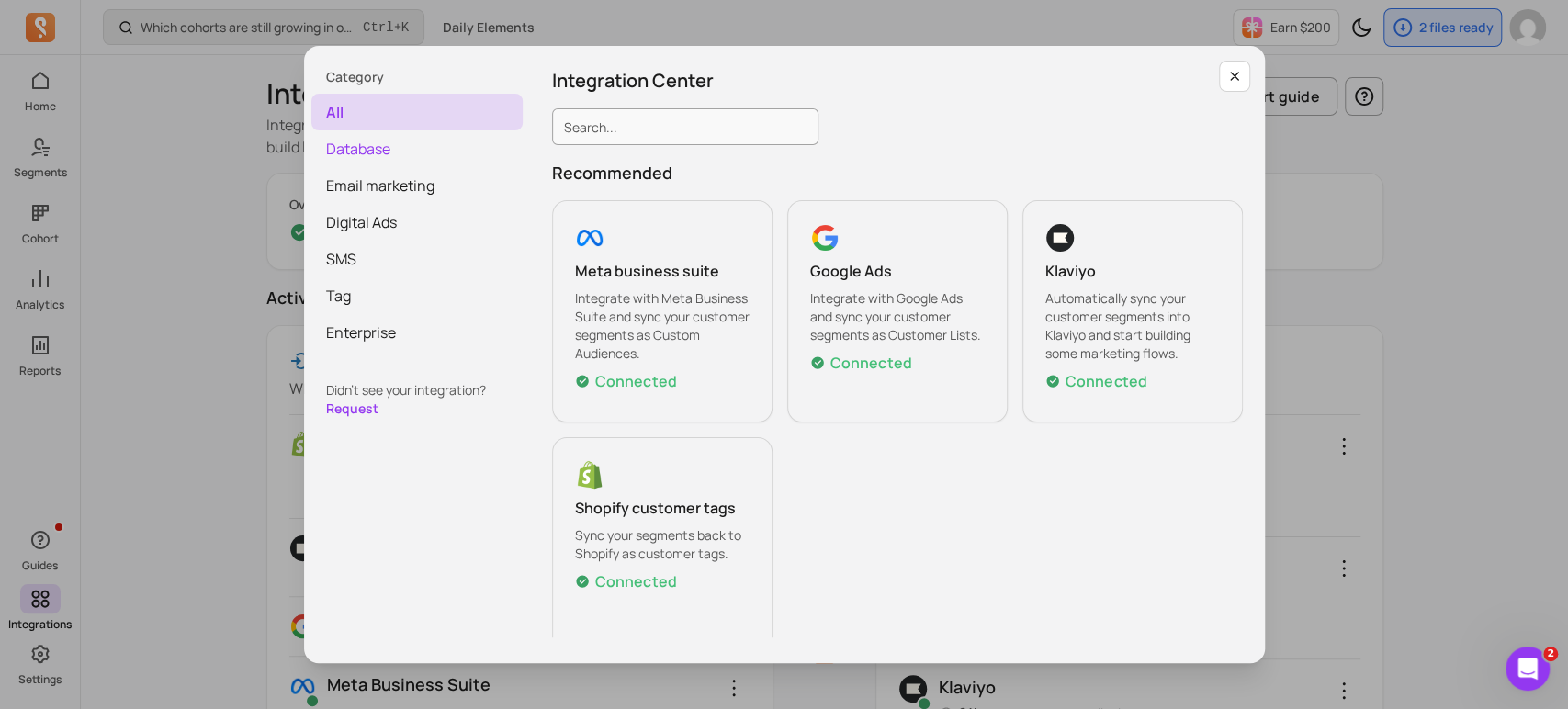
click at [395, 145] on span "Database" at bounding box center [417, 149] width 212 height 37
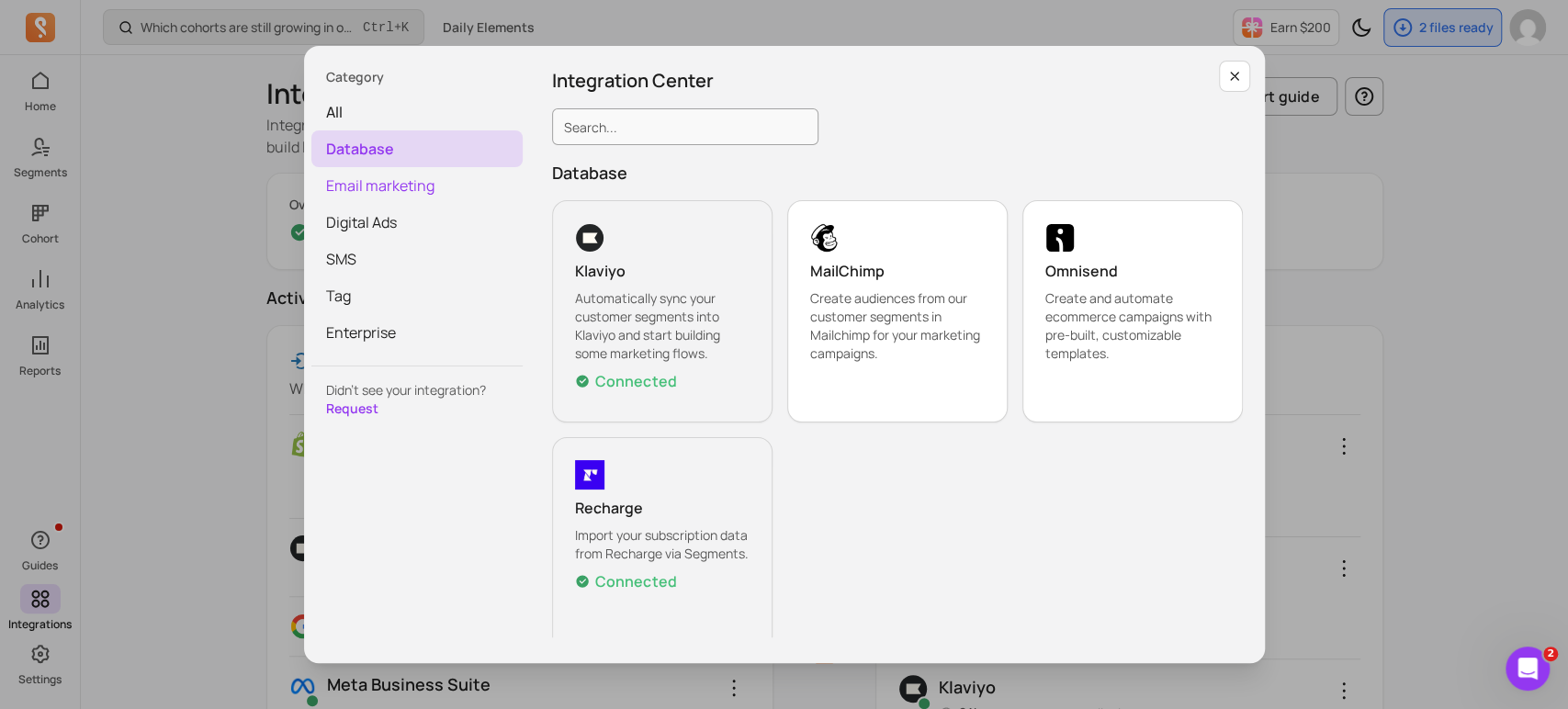
click at [395, 174] on span "Email marketing" at bounding box center [417, 186] width 212 height 37
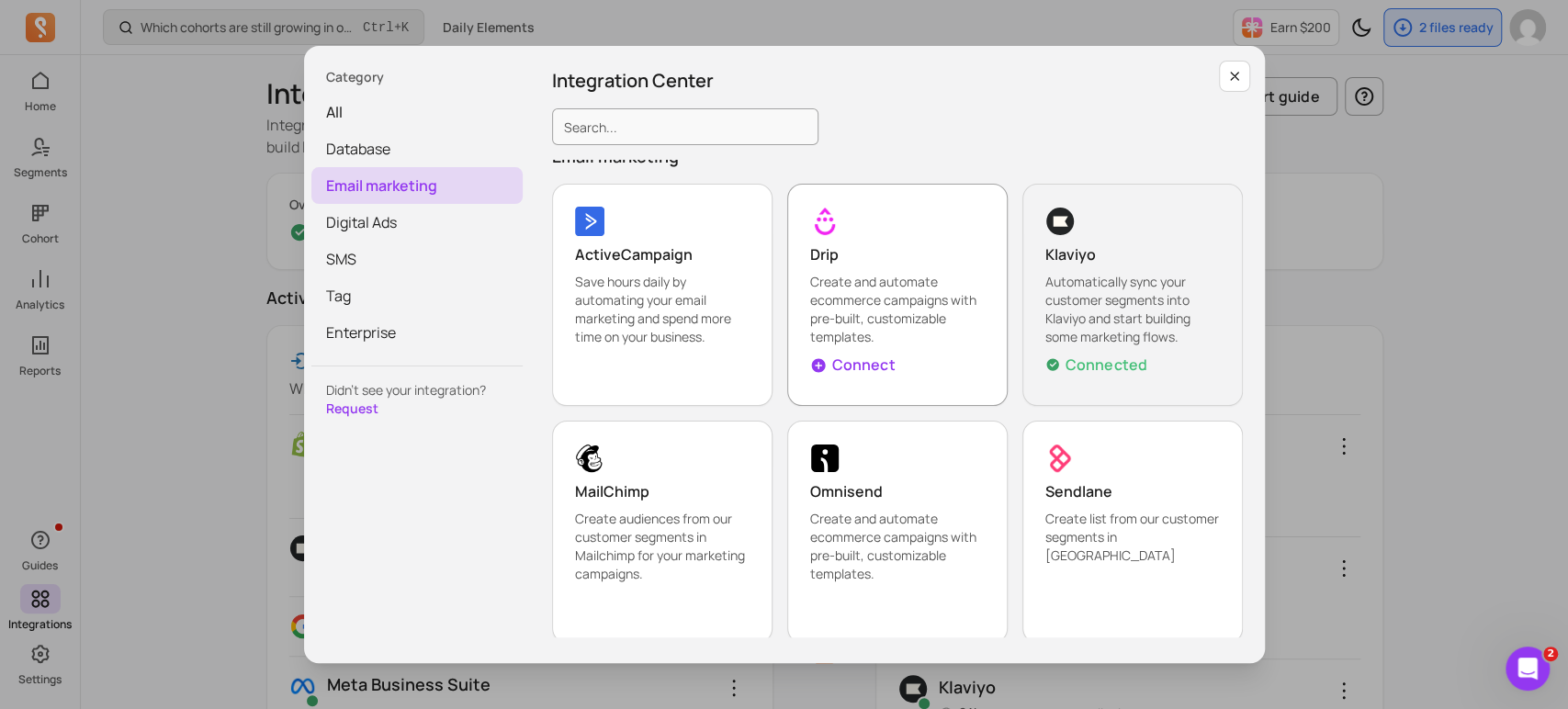
scroll to position [22, 0]
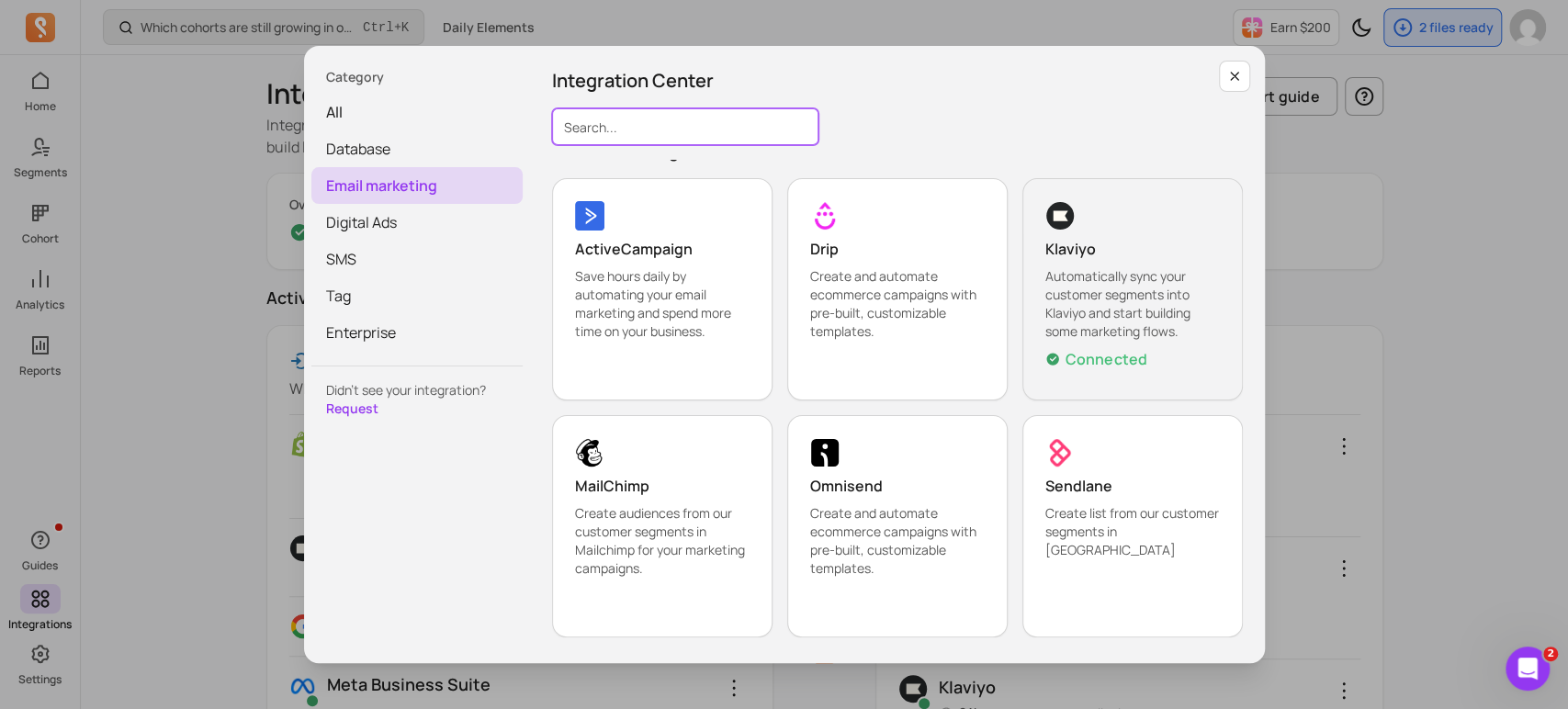
click at [703, 133] on input "Search..." at bounding box center [685, 127] width 266 height 37
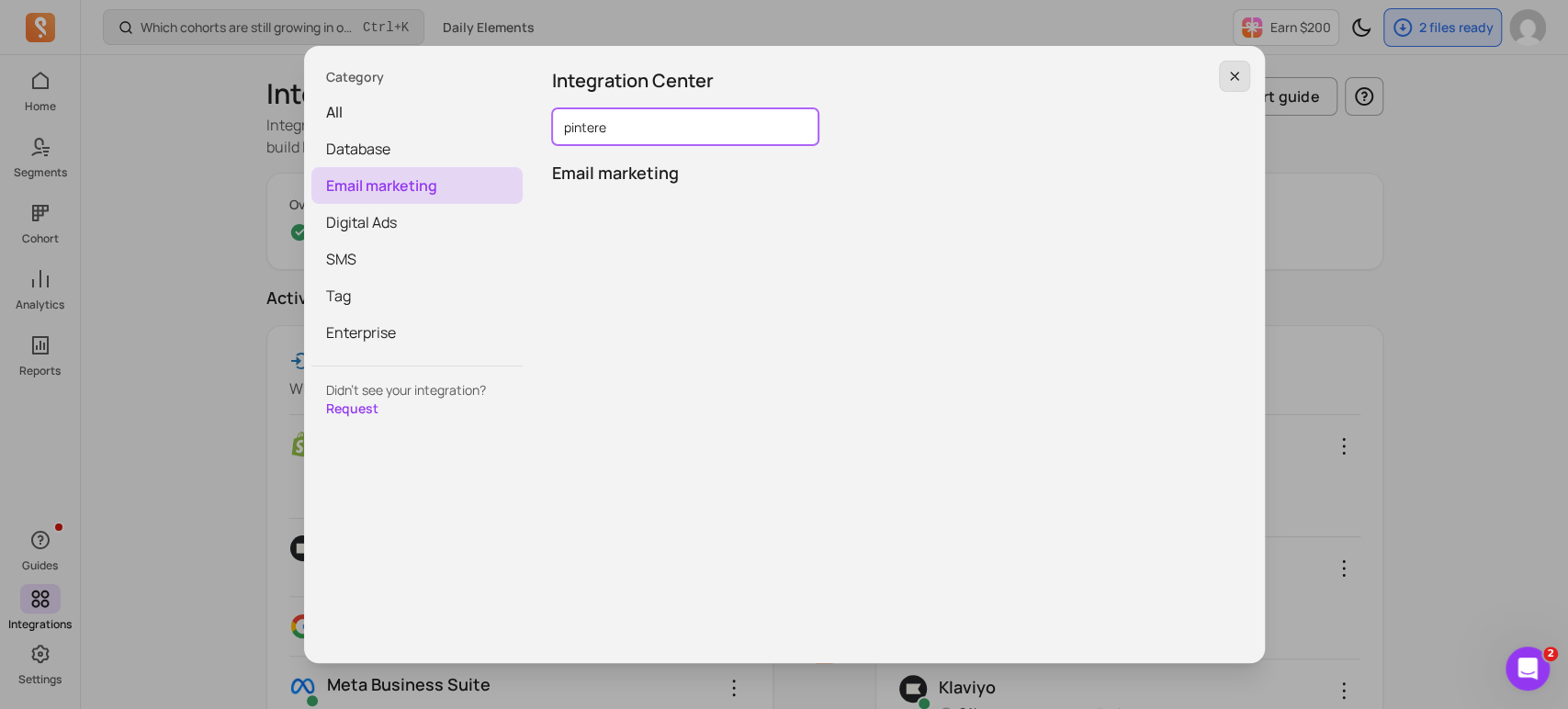
type input "pintere"
drag, startPoint x: 1228, startPoint y: 74, endPoint x: 1278, endPoint y: 80, distance: 50.4
click at [1229, 74] on icon "button" at bounding box center [1235, 77] width 15 height 15
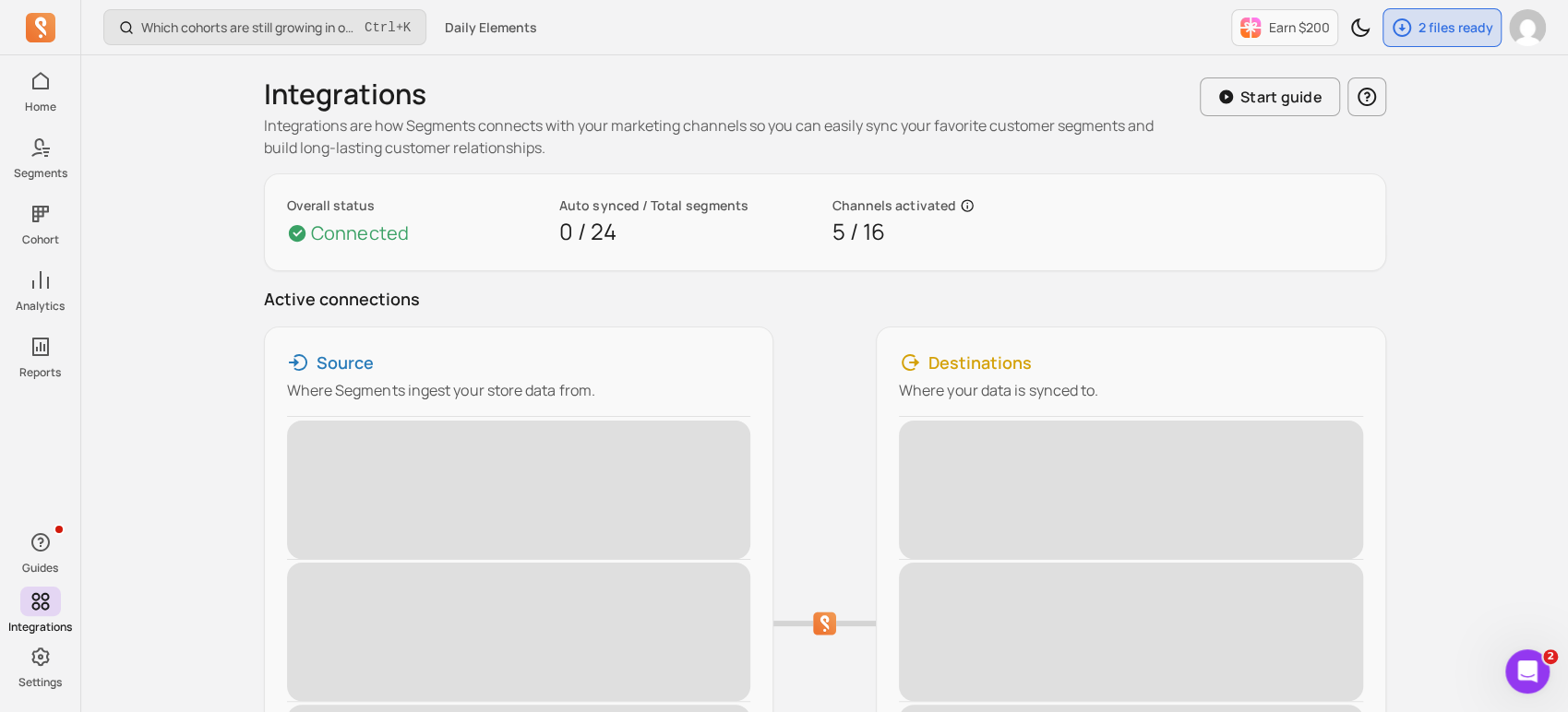
drag, startPoint x: 1495, startPoint y: 183, endPoint x: 1505, endPoint y: 178, distance: 11.2
click at [1496, 183] on div "Which cohorts are still growing in order volume or revenue? Ctrl + K Daily Elem…" at bounding box center [823, 602] width 1486 height 1205
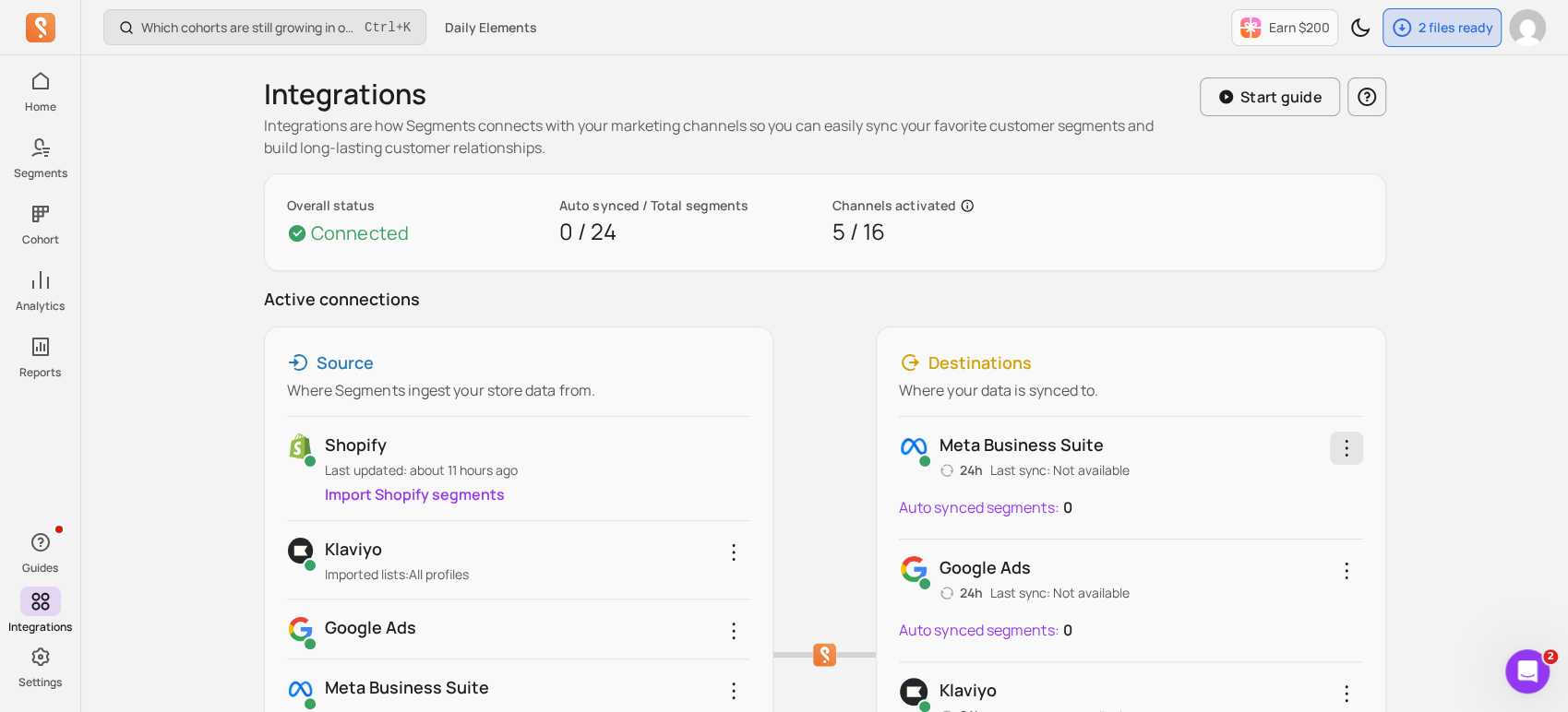
click at [1348, 442] on icon "button" at bounding box center [1346, 448] width 22 height 22
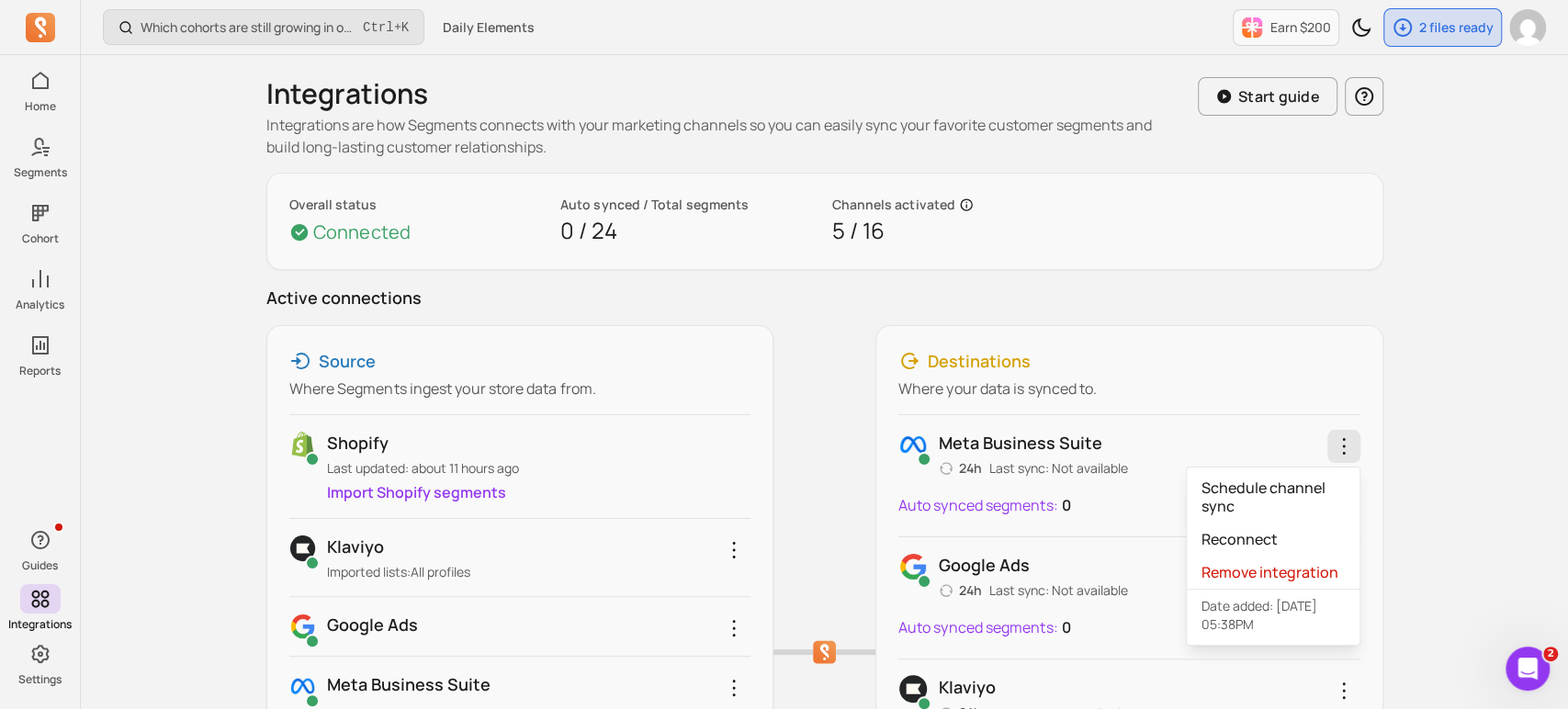
click at [977, 430] on div "Meta business suite 24h Last sync: Not available Schedule channel sync Reconnec…" at bounding box center [1130, 454] width 462 height 48
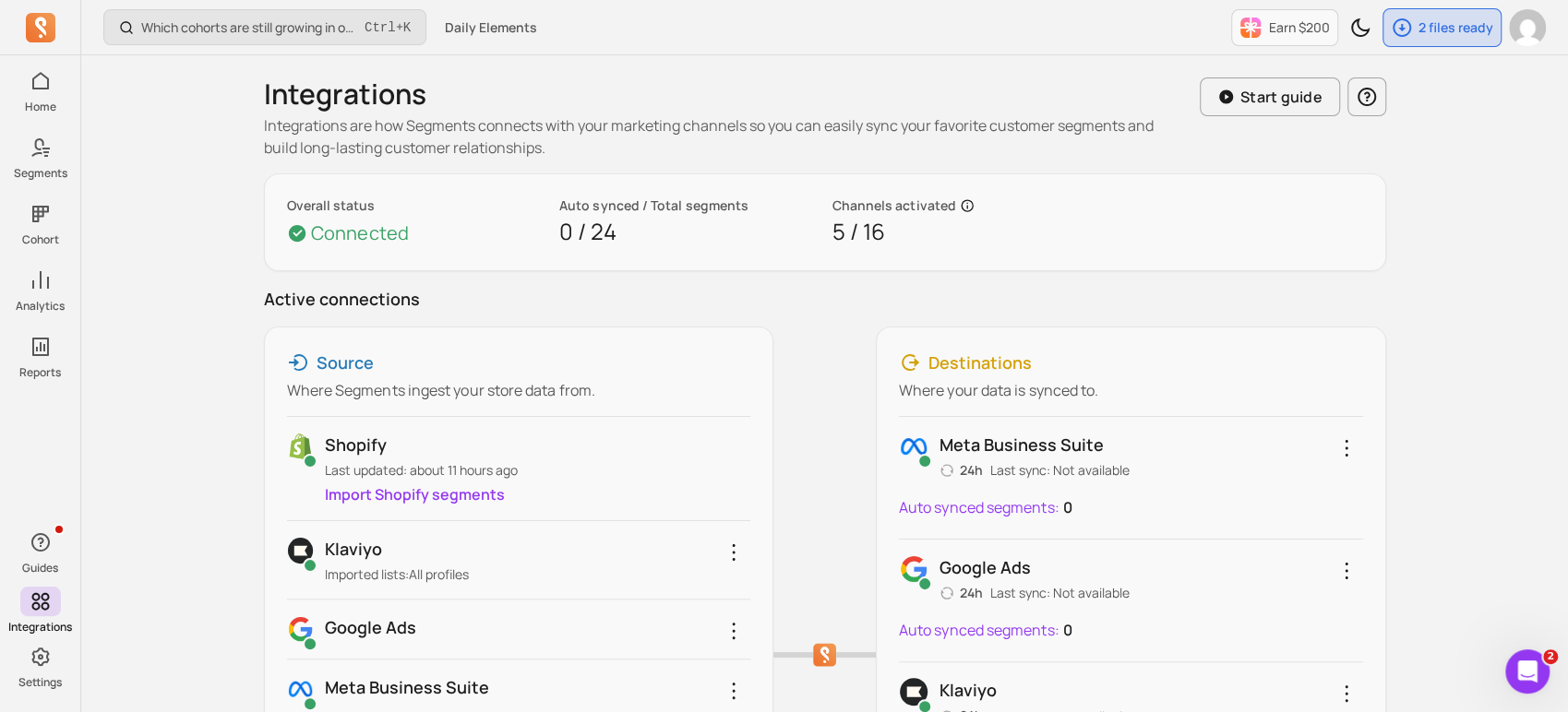
click at [991, 455] on p "Meta business suite" at bounding box center [1034, 445] width 190 height 26
click at [991, 500] on p "Auto synced segments:" at bounding box center [978, 508] width 161 height 22
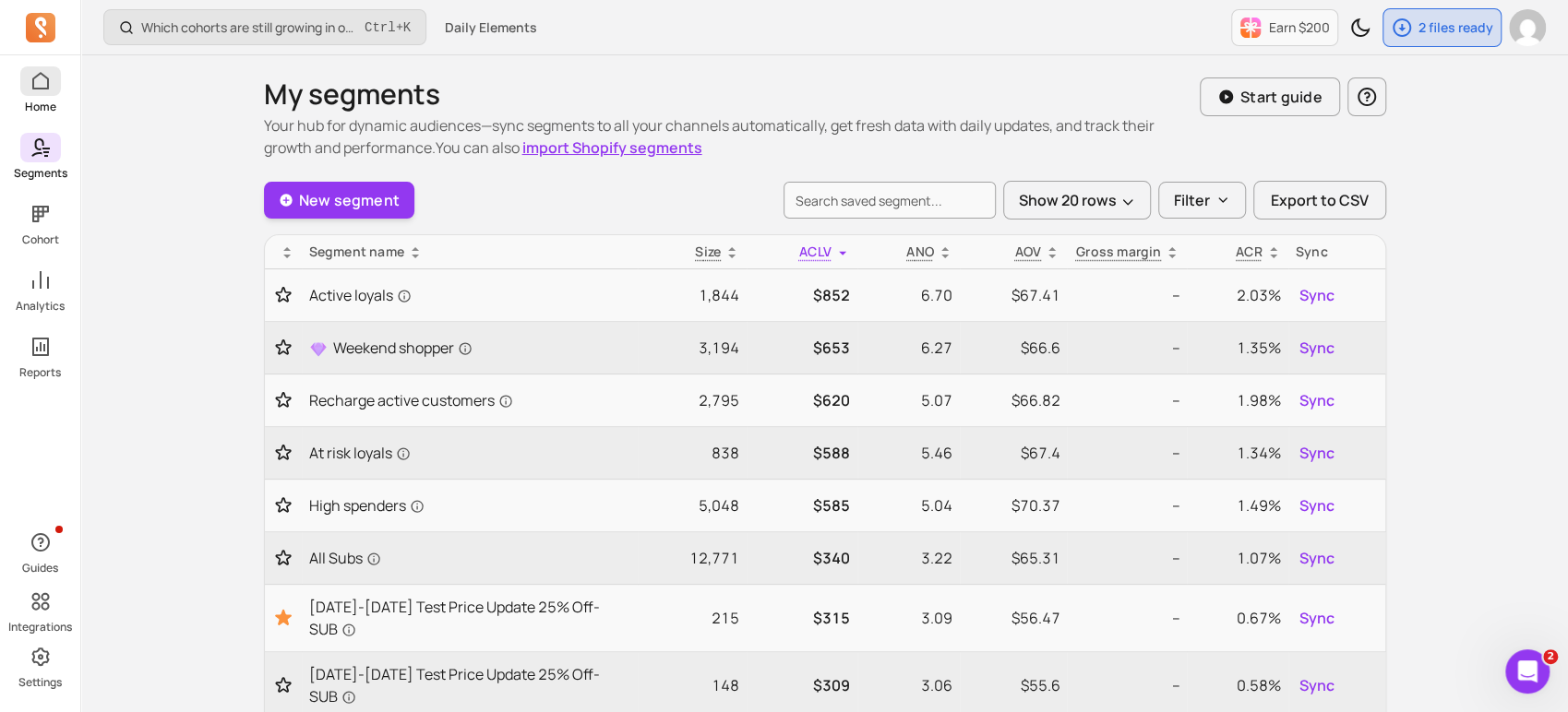
click at [45, 105] on p "Home" at bounding box center [41, 107] width 32 height 15
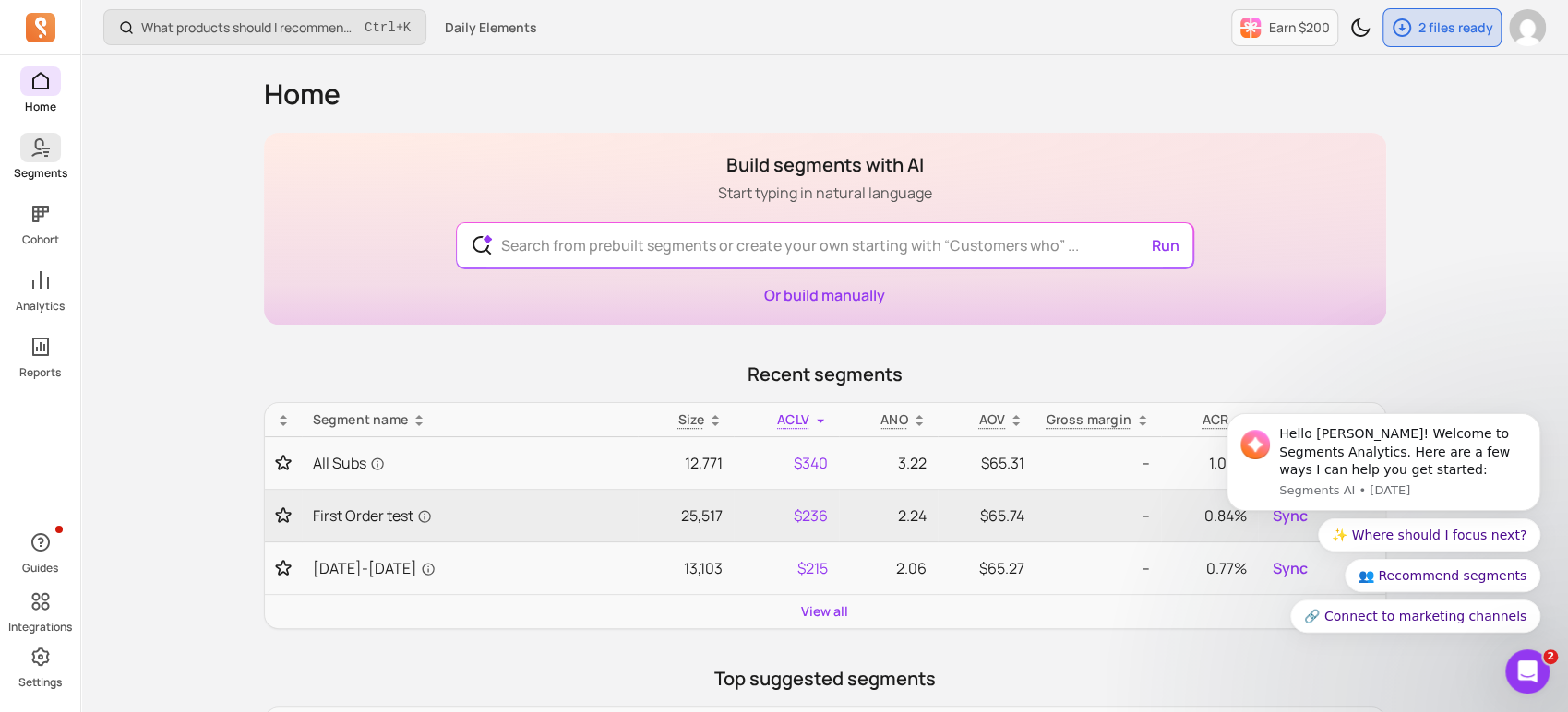
click at [35, 161] on span at bounding box center [41, 148] width 41 height 30
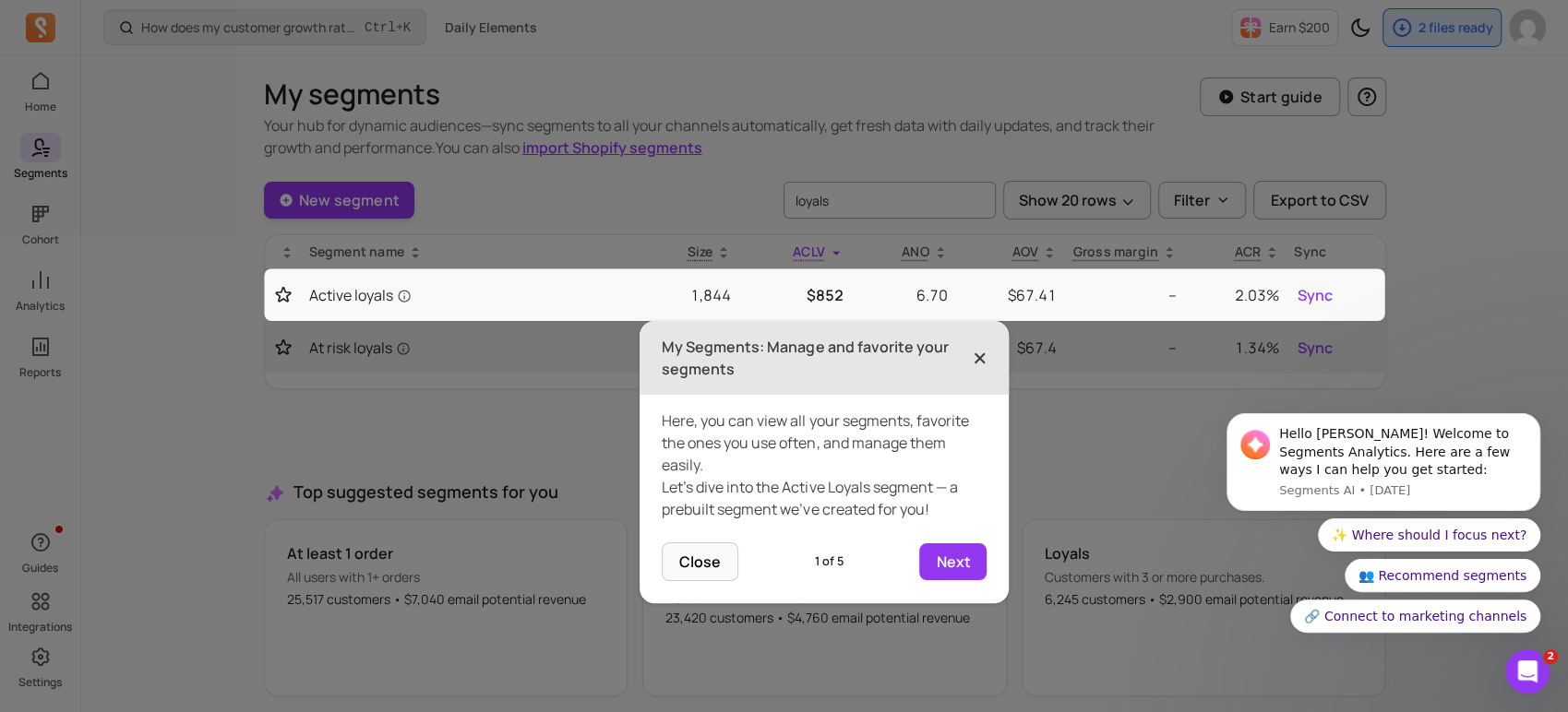
click at [980, 353] on span "×" at bounding box center [979, 358] width 15 height 41
